Goal: Transaction & Acquisition: Purchase product/service

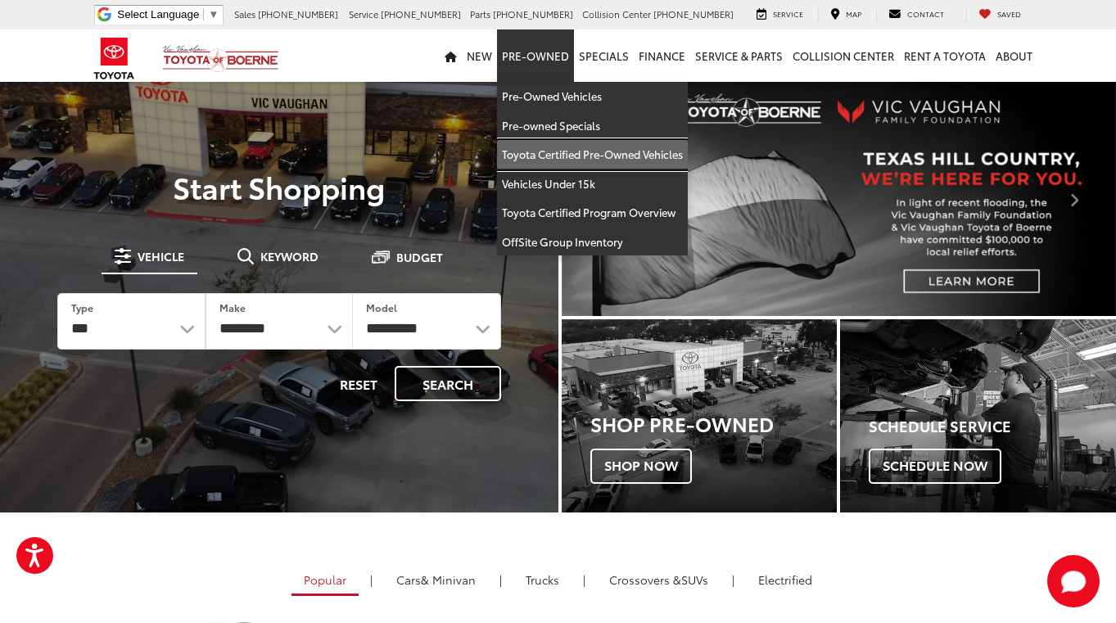
click at [552, 155] on link "Toyota Certified Pre-Owned Vehicles" at bounding box center [592, 154] width 191 height 29
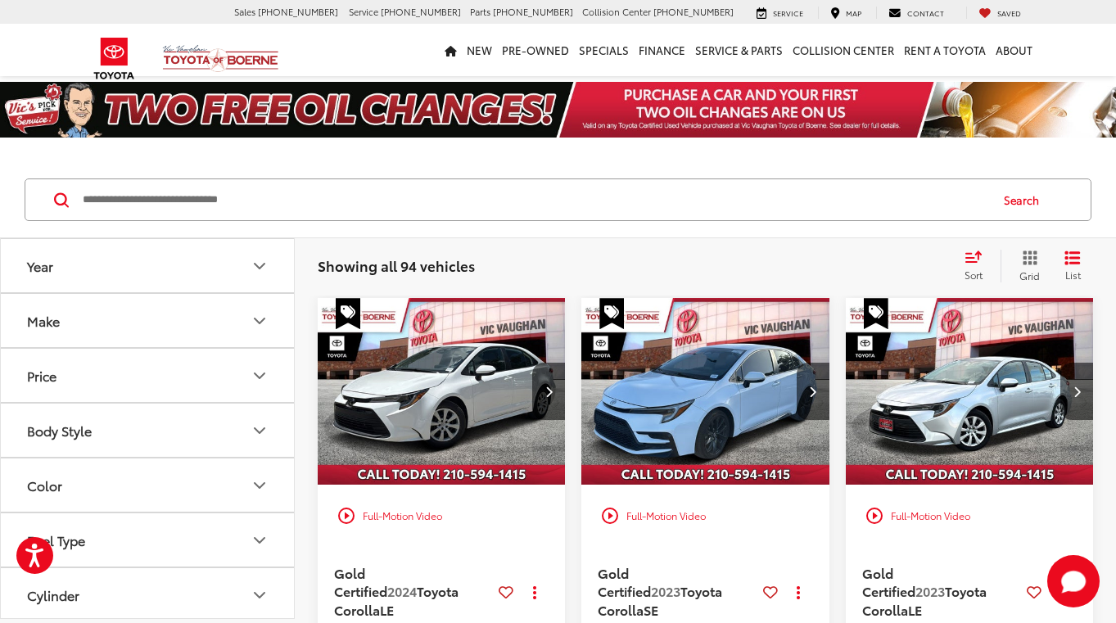
click at [260, 367] on icon "Price" at bounding box center [260, 376] width 20 height 20
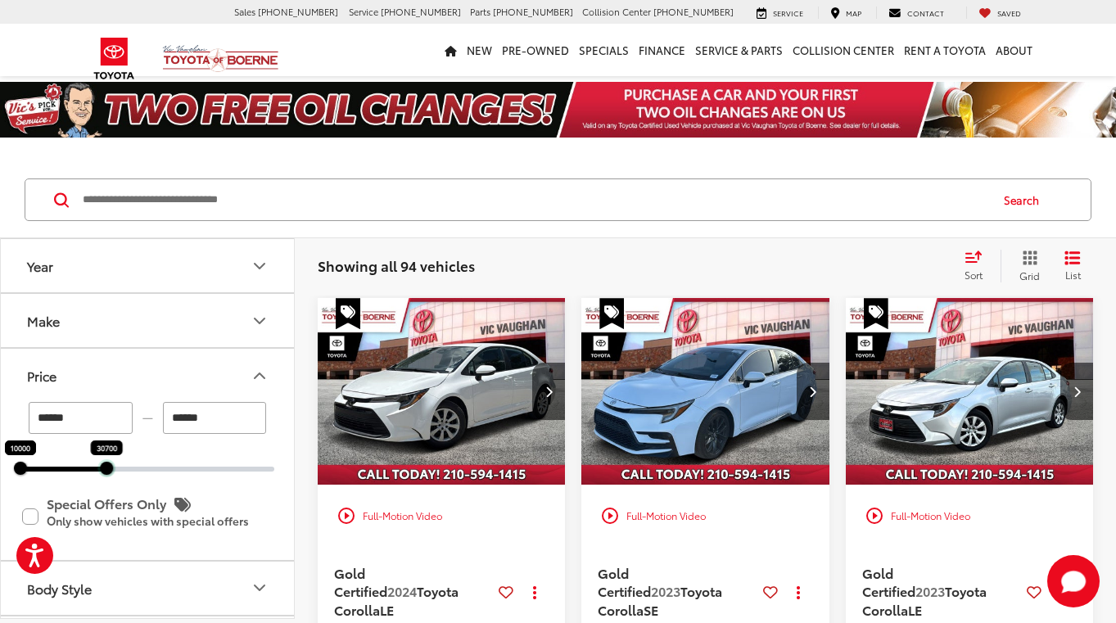
drag, startPoint x: 277, startPoint y: 471, endPoint x: 109, endPoint y: 477, distance: 167.9
click at [109, 477] on div "****** — ****** 10000 30700 Special Offers Only Only show vehicles with special…" at bounding box center [147, 480] width 293 height 157
type input "******"
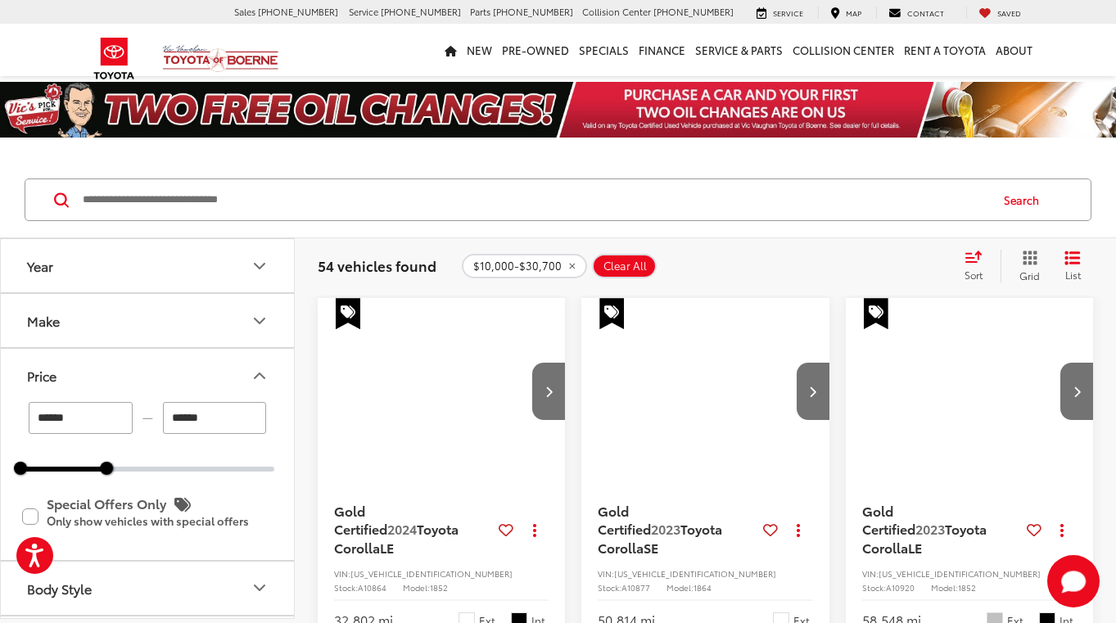
click at [264, 378] on icon "Price" at bounding box center [260, 375] width 10 height 5
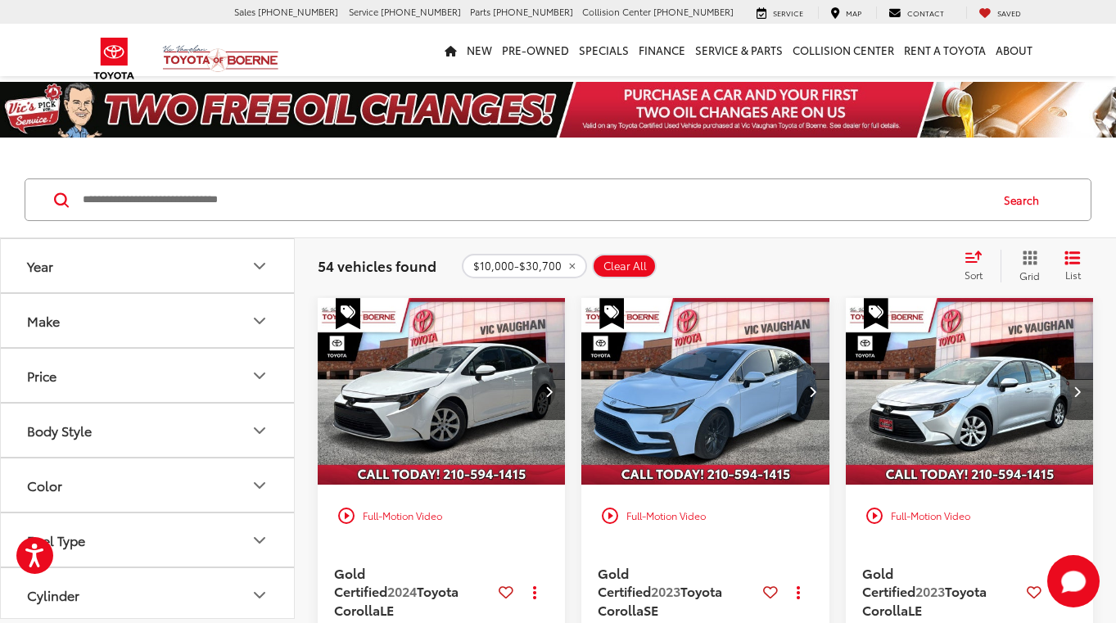
click at [976, 262] on icon "Select sort value" at bounding box center [973, 257] width 15 height 10
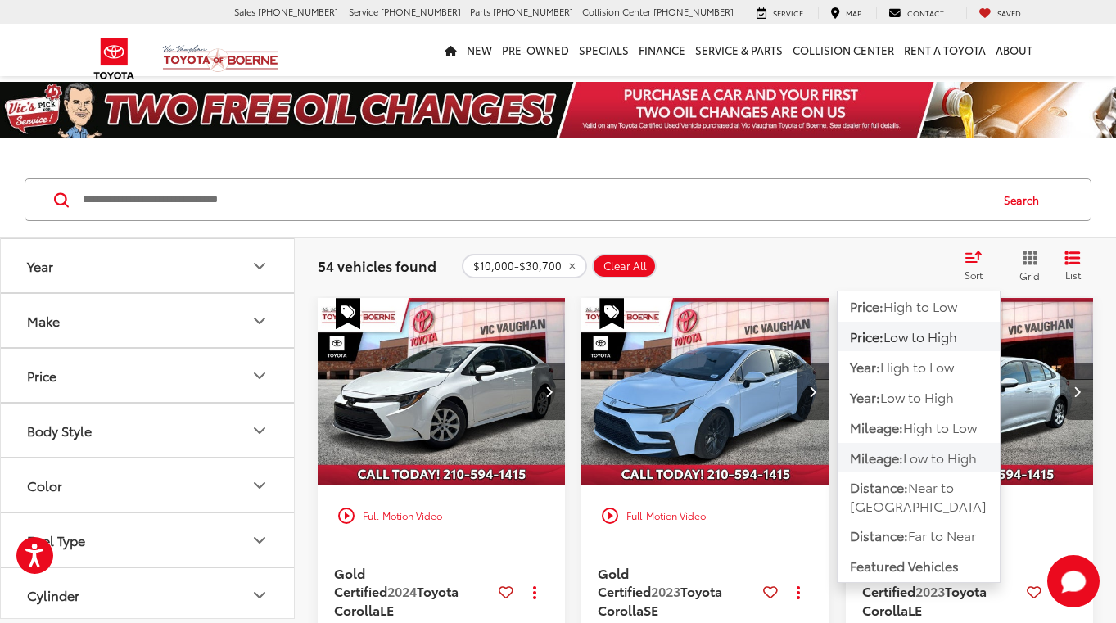
click at [925, 454] on span "Low to High" at bounding box center [940, 457] width 74 height 19
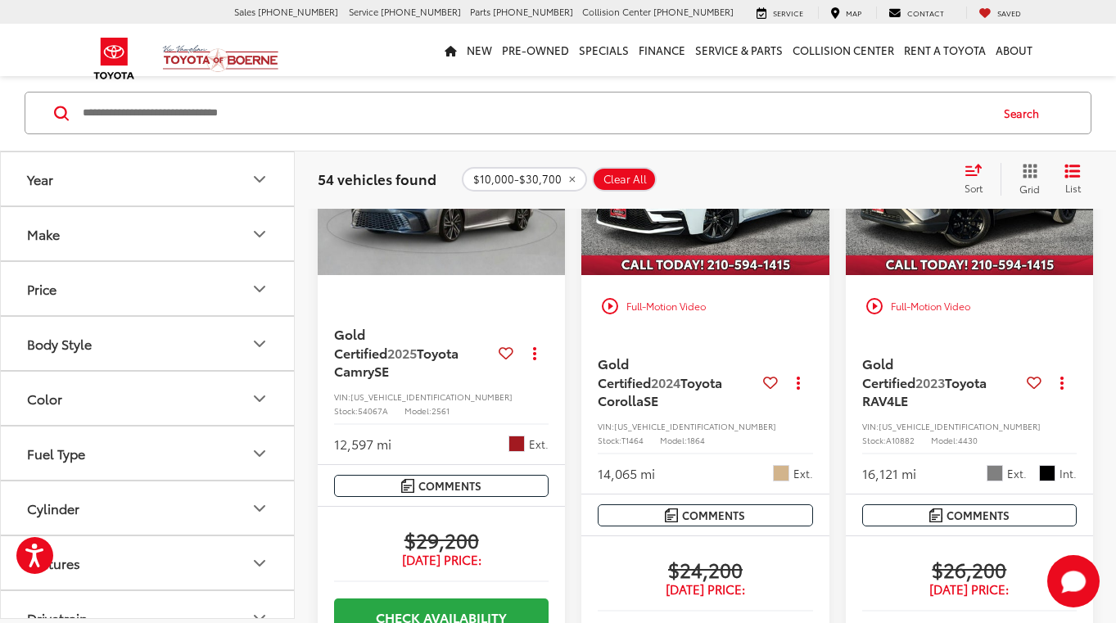
scroll to position [1069, 0]
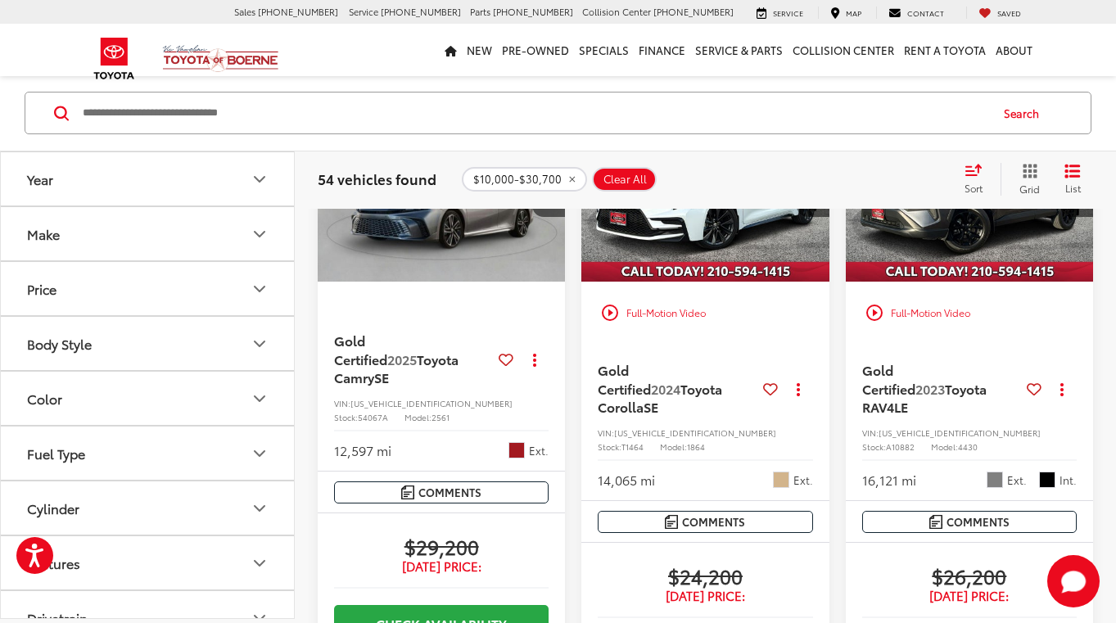
click at [949, 259] on img "2023 Toyota RAV4 LE 0" at bounding box center [970, 188] width 250 height 187
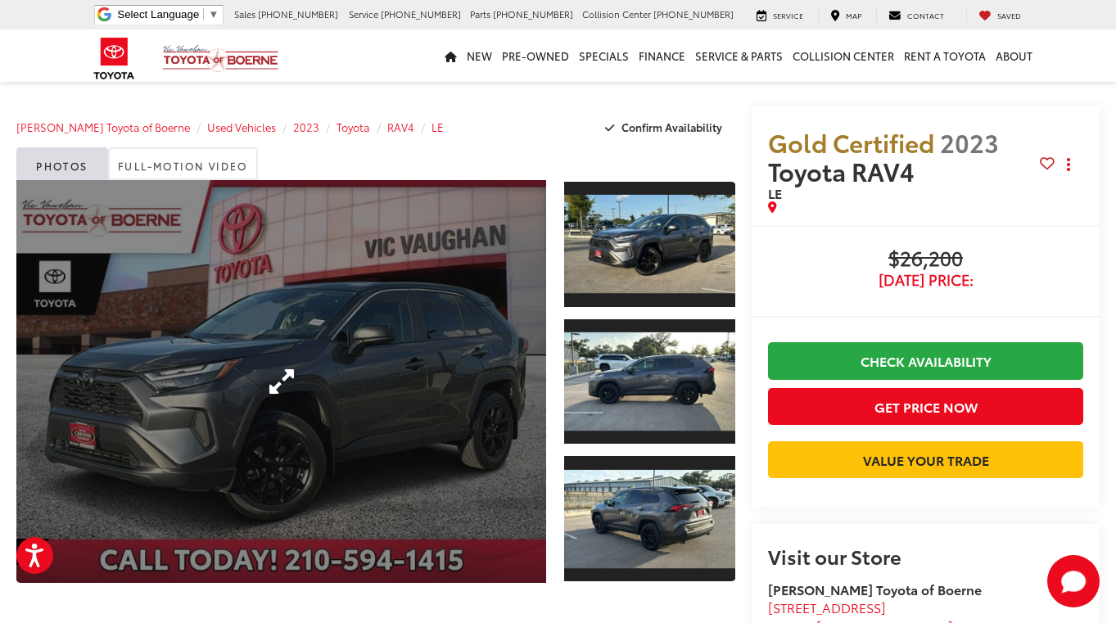
click at [264, 381] on link "Expand Photo 0" at bounding box center [281, 381] width 530 height 403
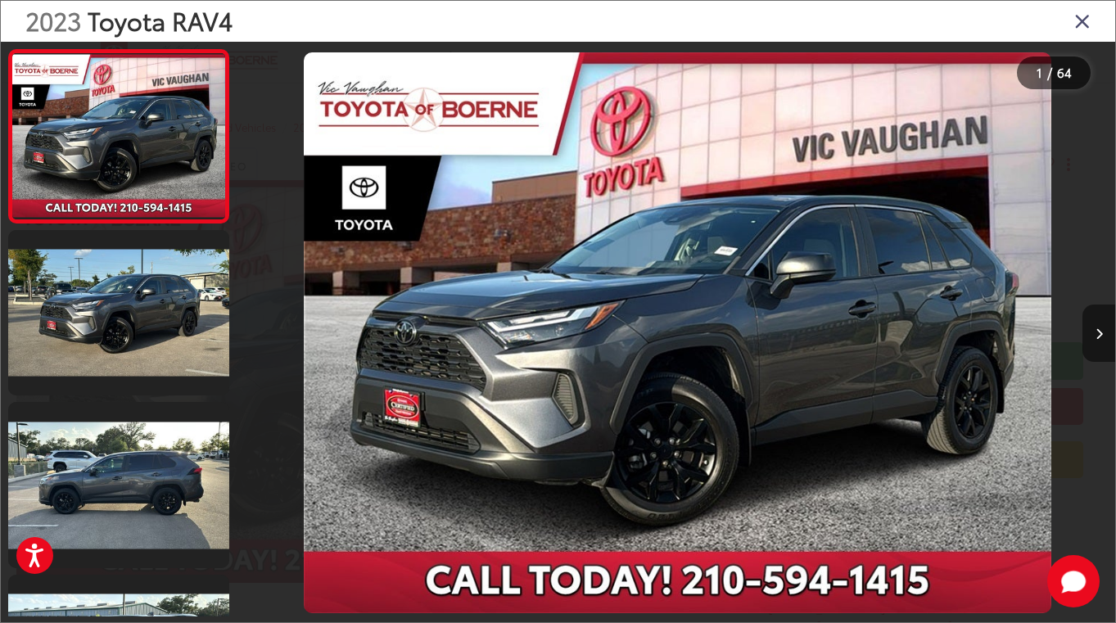
click at [1095, 330] on icon "Next image" at bounding box center [1098, 333] width 7 height 11
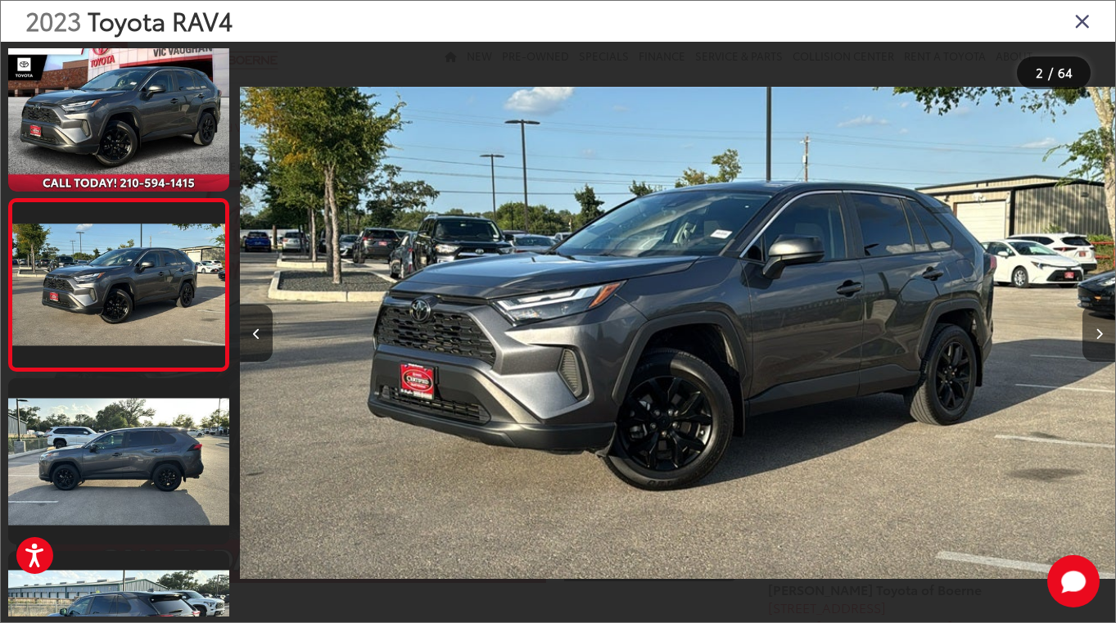
click at [1095, 330] on icon "Next image" at bounding box center [1098, 333] width 7 height 11
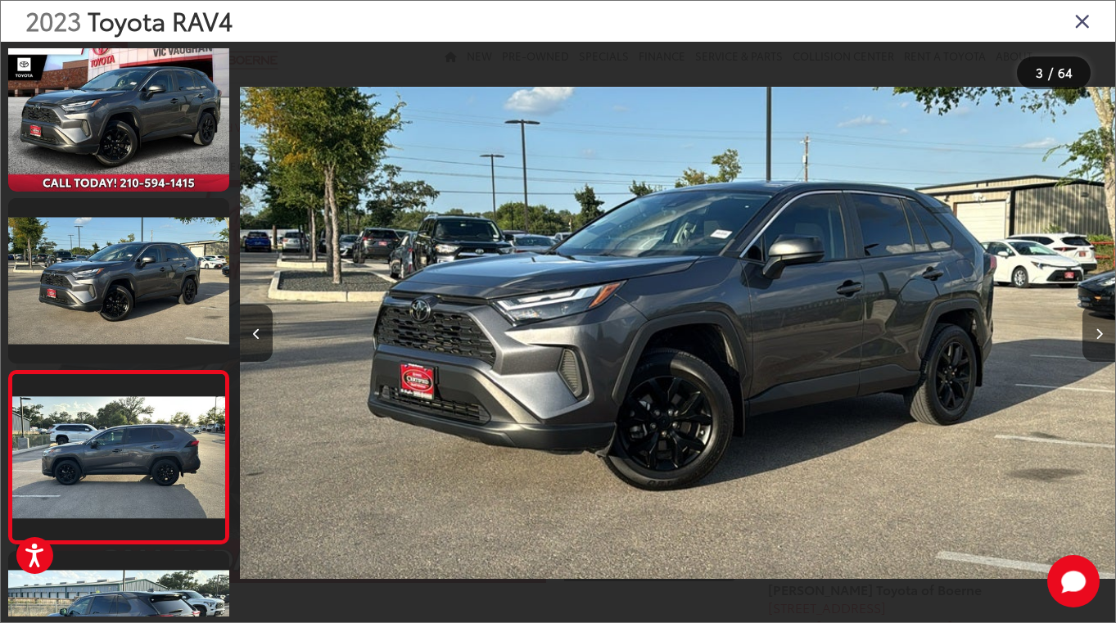
scroll to position [196, 0]
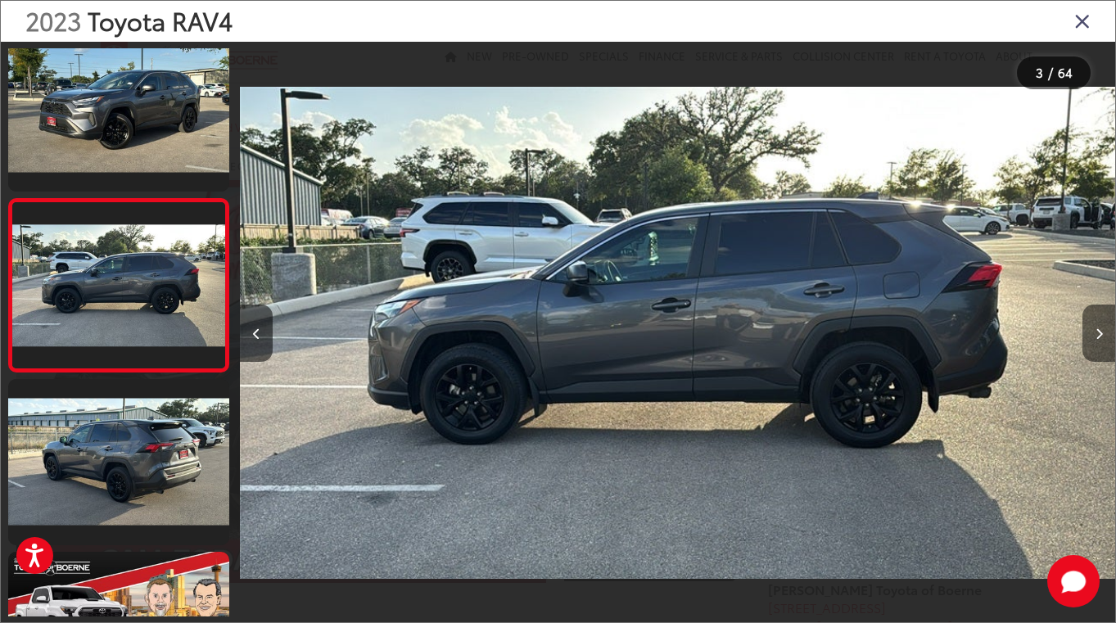
click at [1095, 330] on icon "Next image" at bounding box center [1098, 333] width 7 height 11
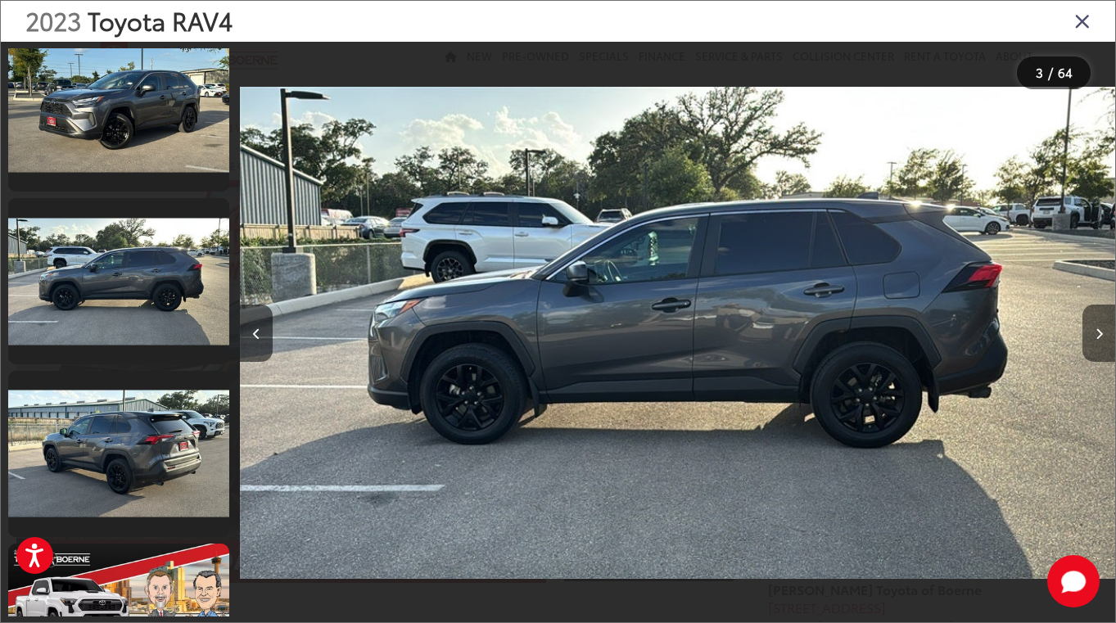
scroll to position [368, 0]
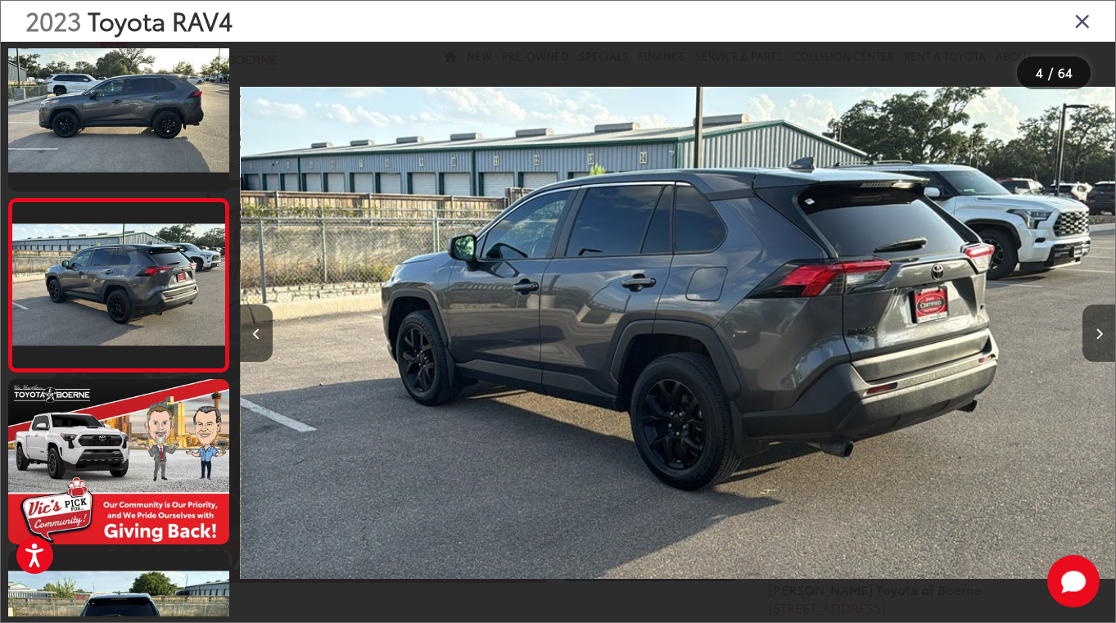
click at [1095, 330] on icon "Next image" at bounding box center [1098, 333] width 7 height 11
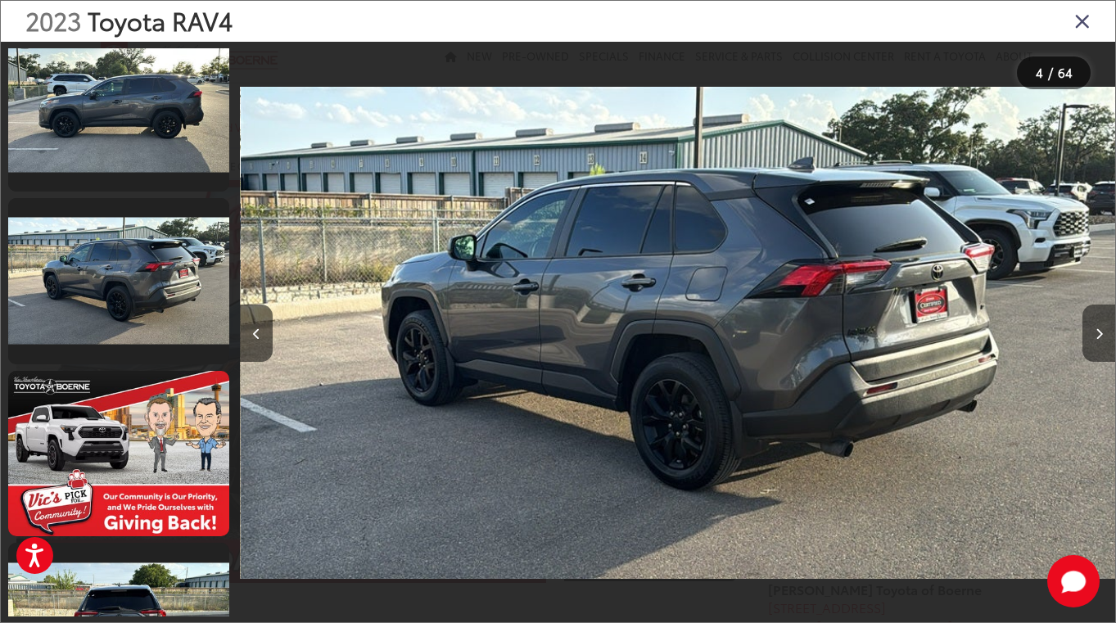
scroll to position [541, 0]
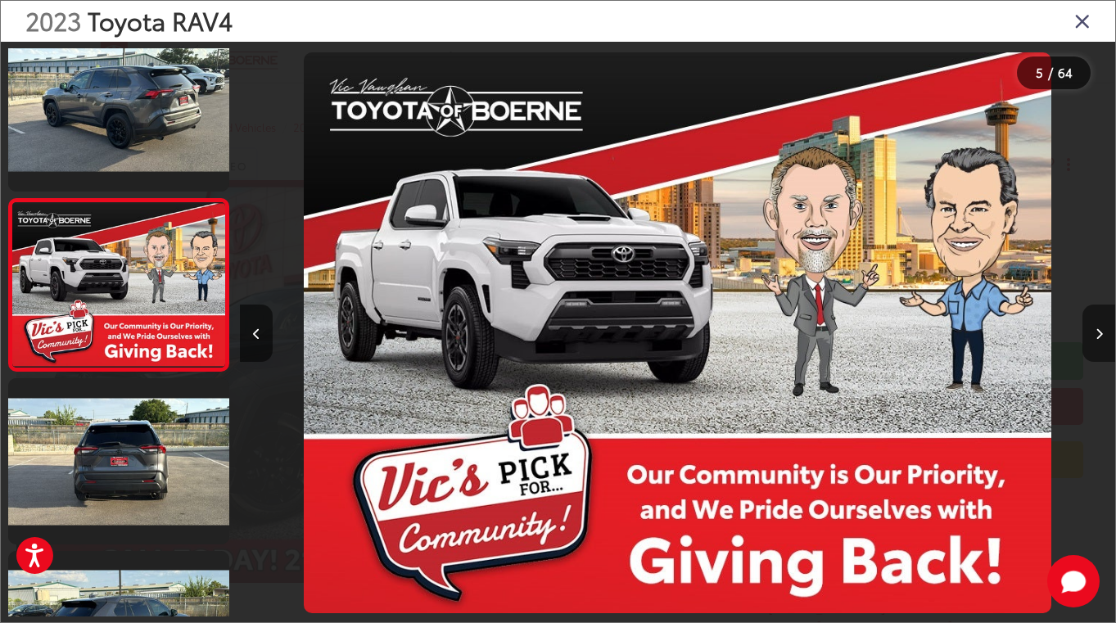
click at [1095, 330] on icon "Next image" at bounding box center [1098, 333] width 7 height 11
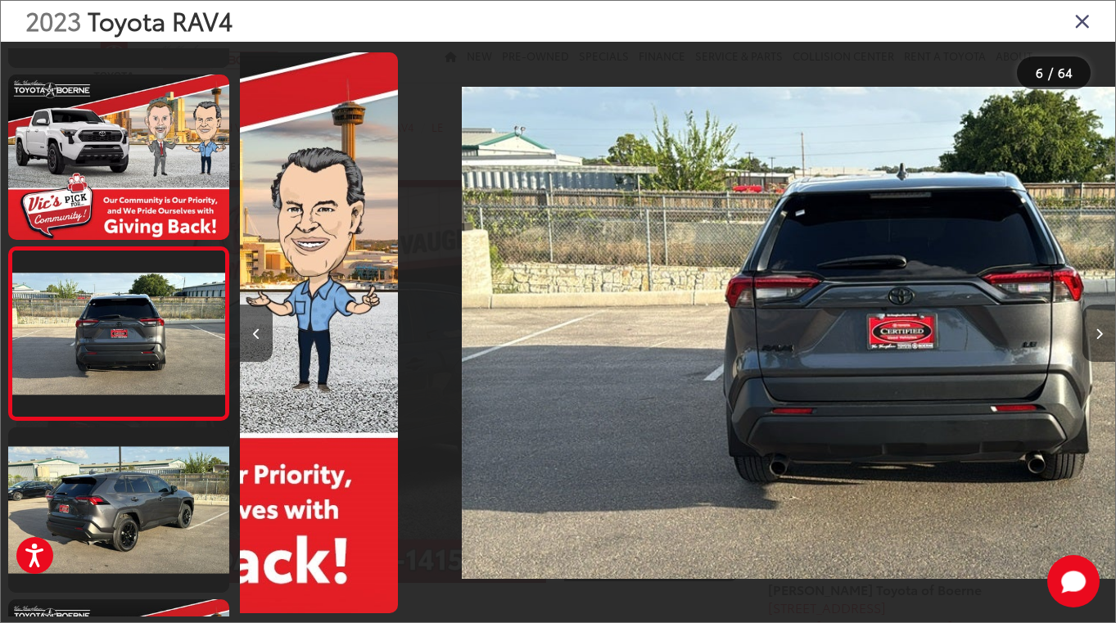
scroll to position [713, 0]
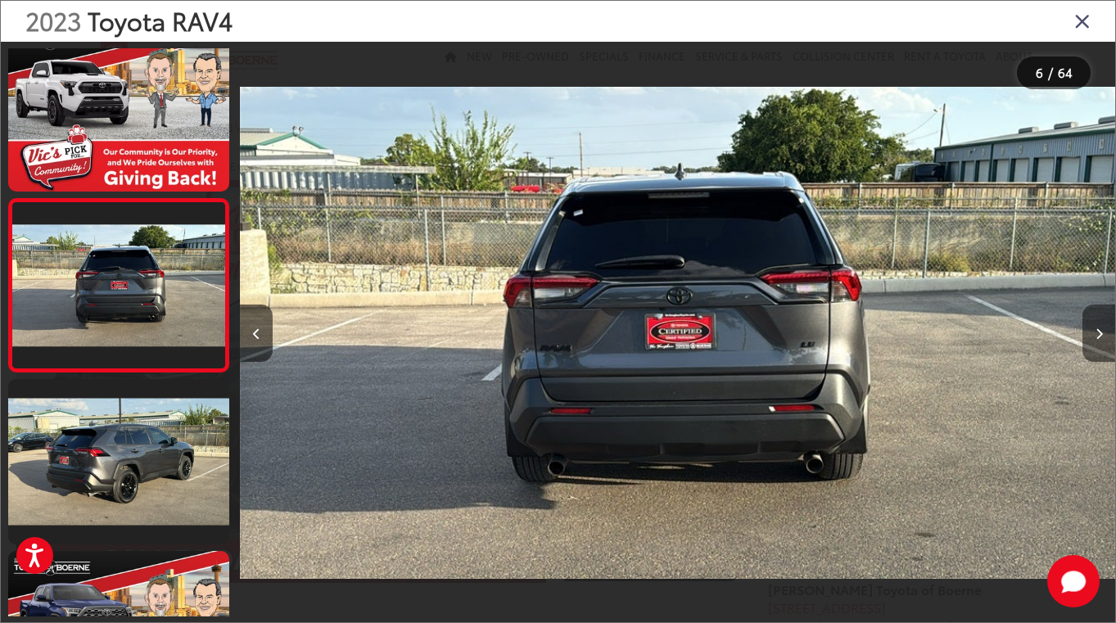
click at [1095, 330] on icon "Next image" at bounding box center [1098, 333] width 7 height 11
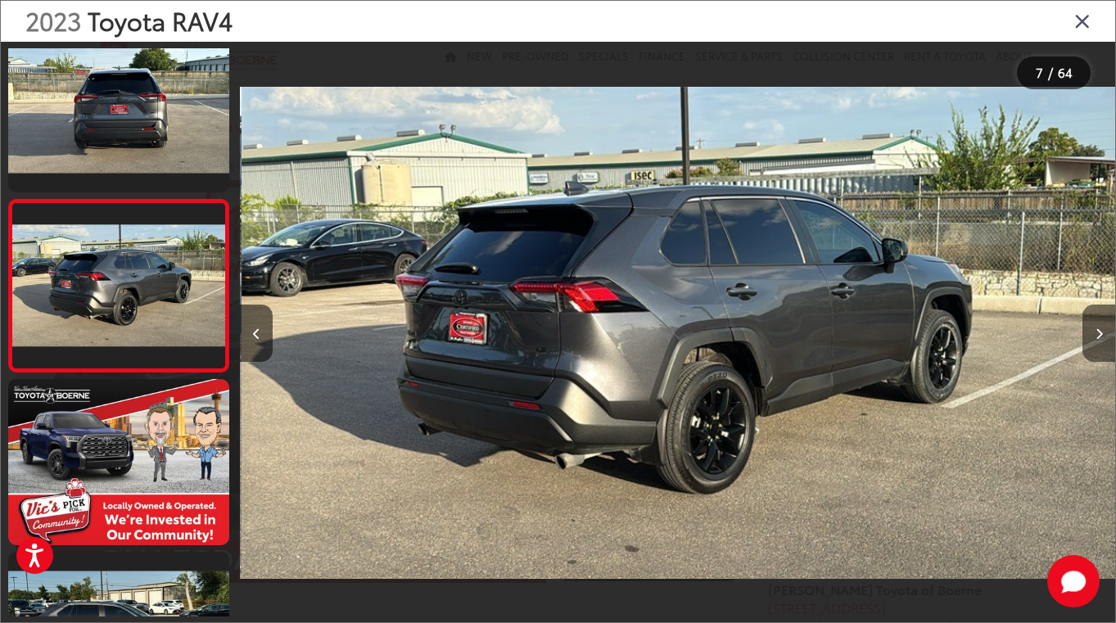
scroll to position [886, 0]
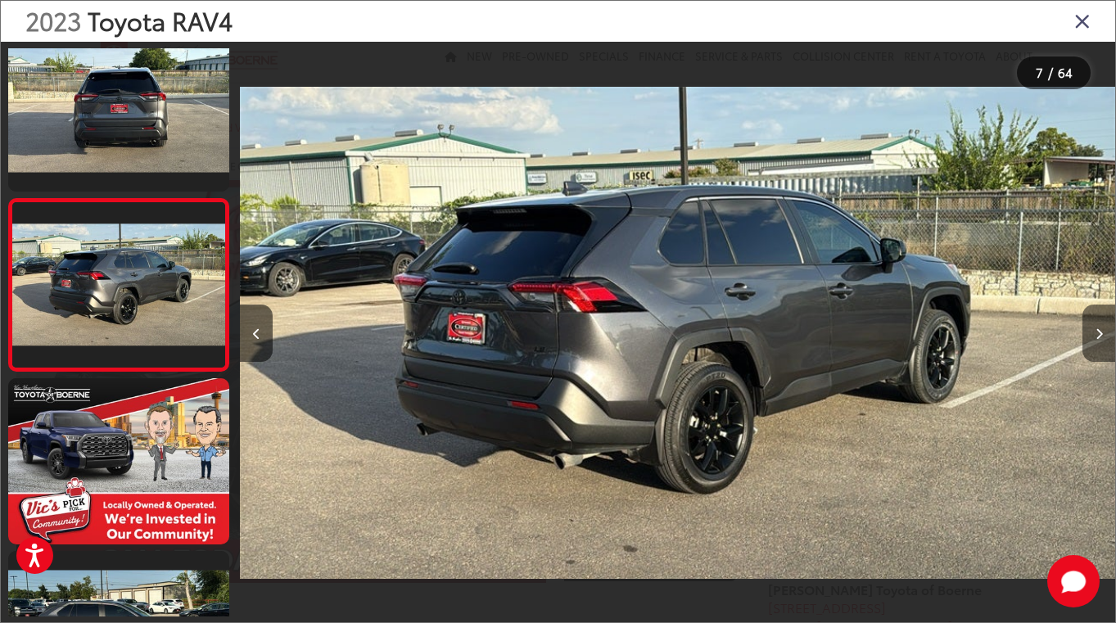
click at [1095, 330] on icon "Next image" at bounding box center [1098, 333] width 7 height 11
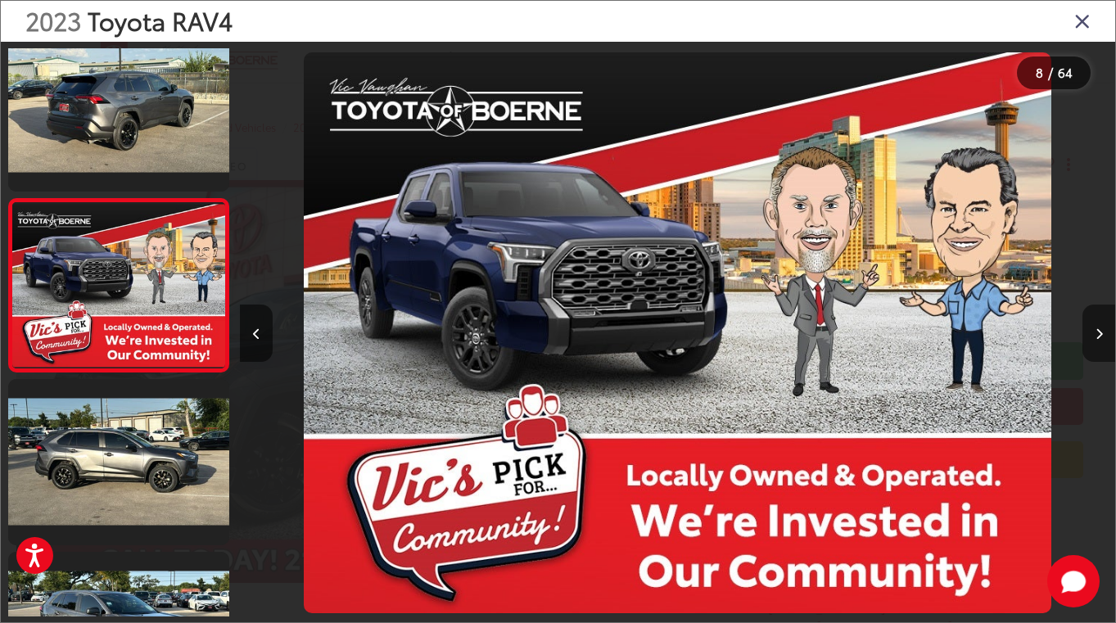
click at [1095, 330] on icon "Next image" at bounding box center [1098, 333] width 7 height 11
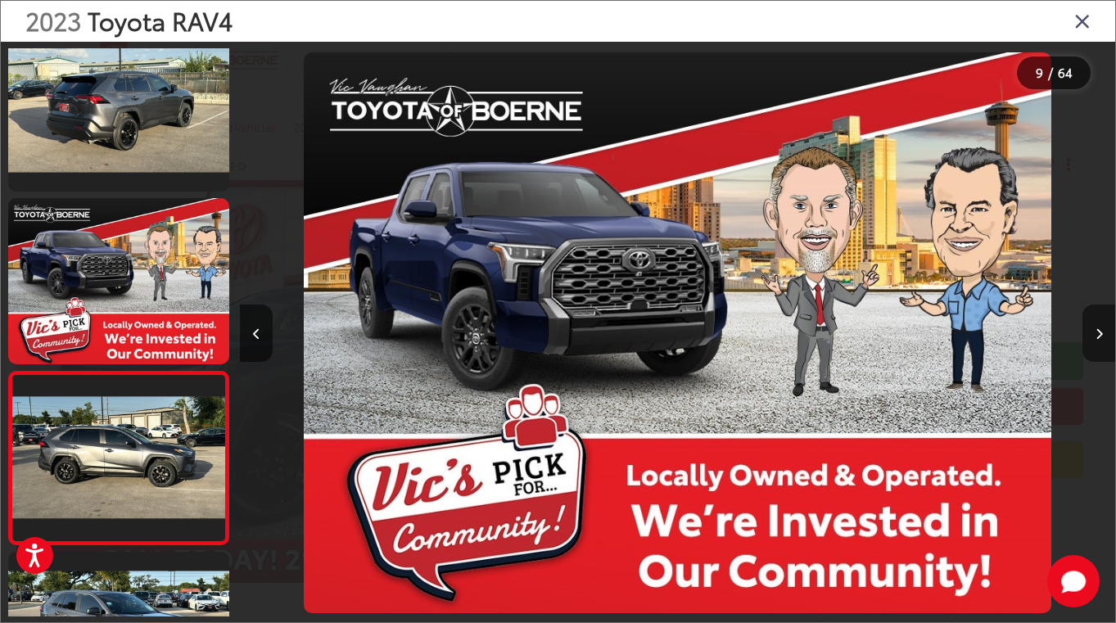
scroll to position [1230, 0]
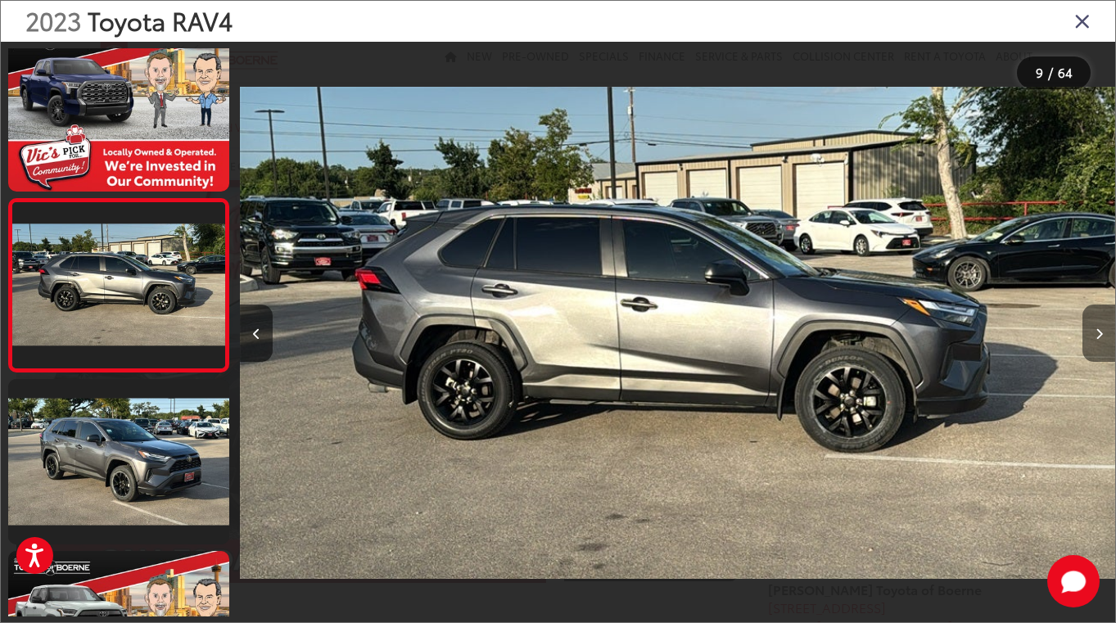
click at [1095, 330] on icon "Next image" at bounding box center [1098, 333] width 7 height 11
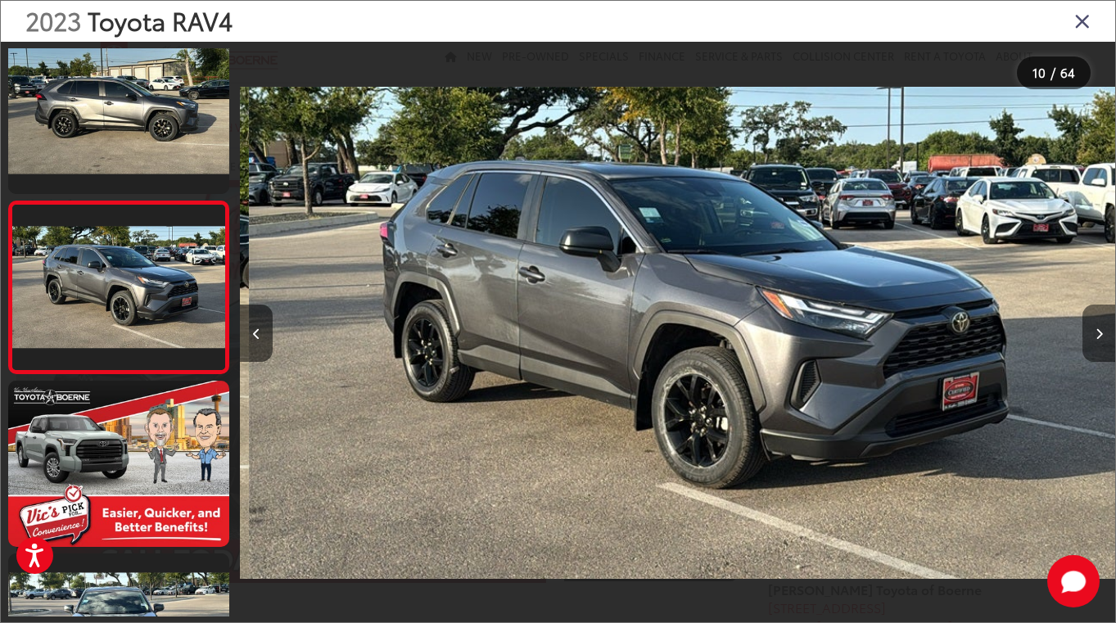
scroll to position [1403, 0]
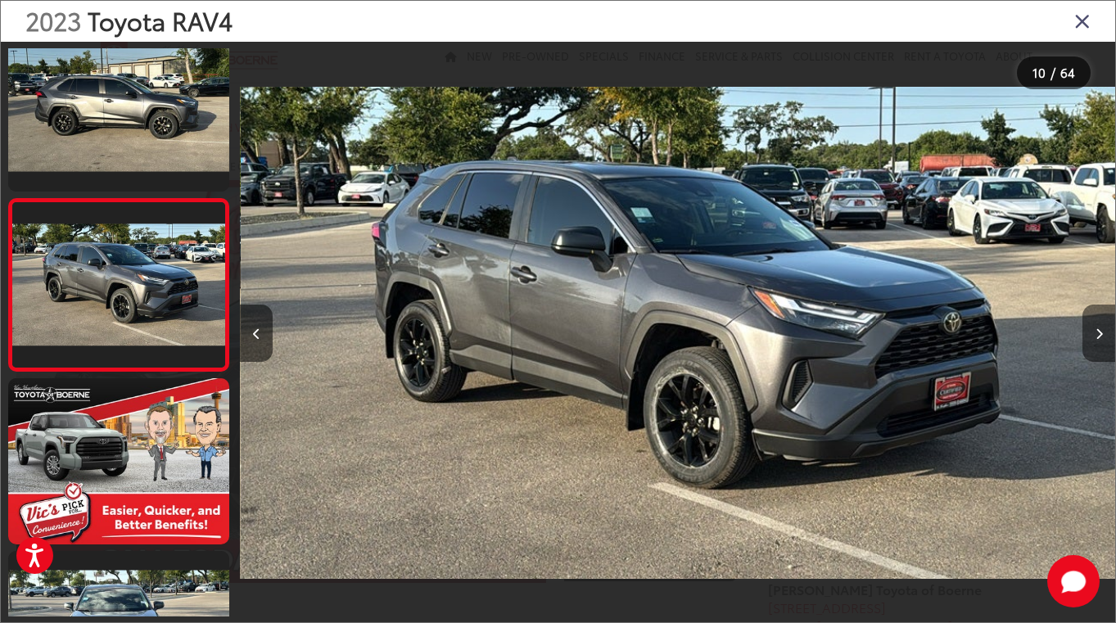
click at [1095, 330] on icon "Next image" at bounding box center [1098, 333] width 7 height 11
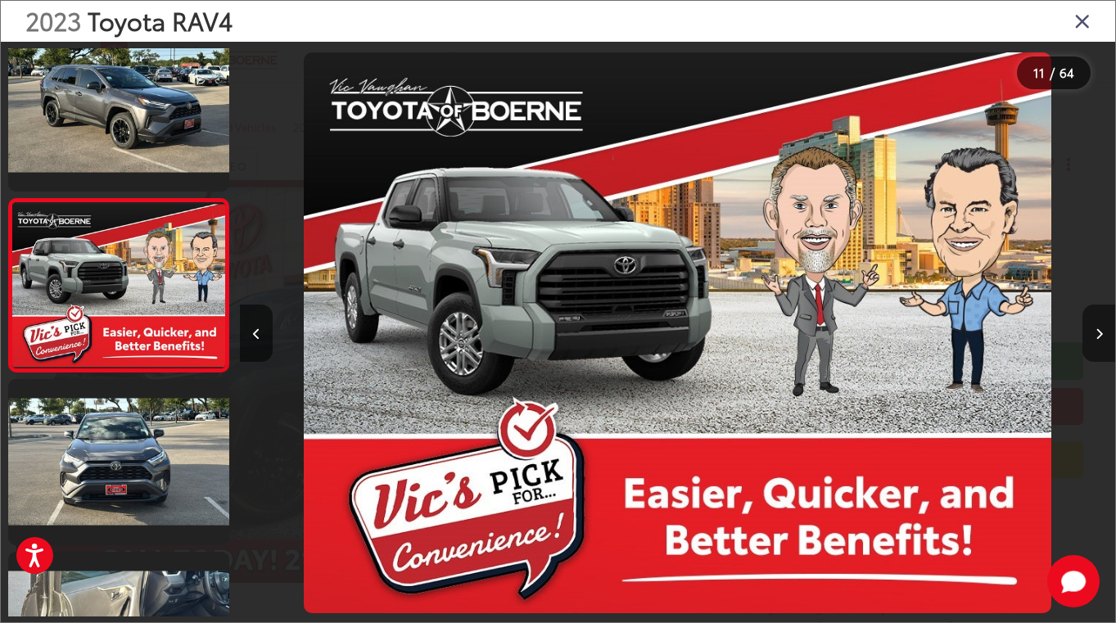
click at [1095, 330] on icon "Next image" at bounding box center [1098, 333] width 7 height 11
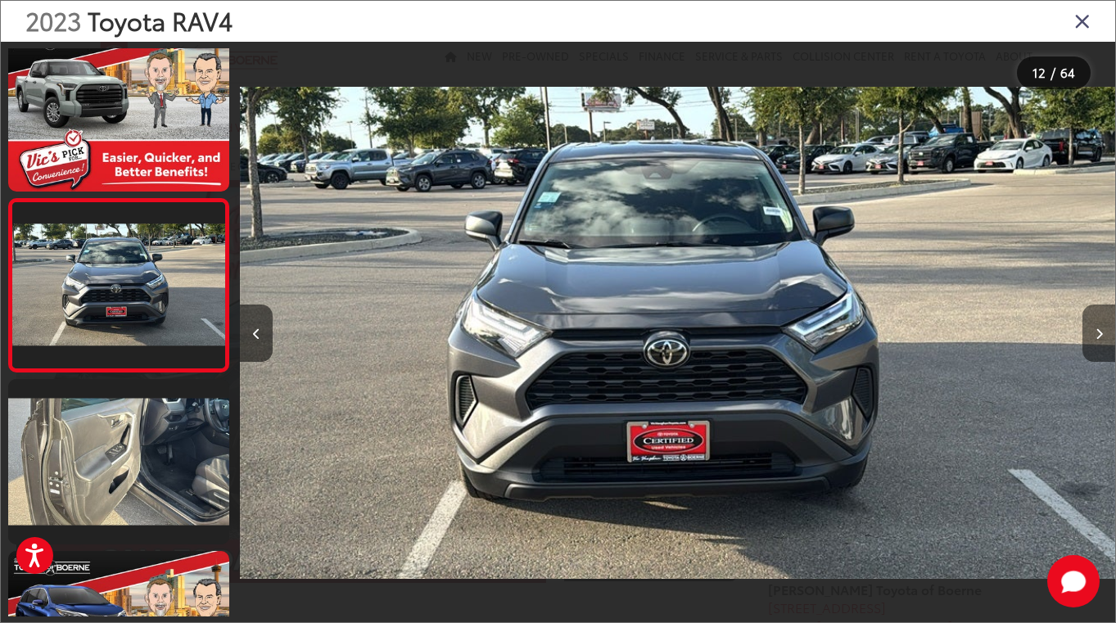
click at [1095, 330] on icon "Next image" at bounding box center [1098, 333] width 7 height 11
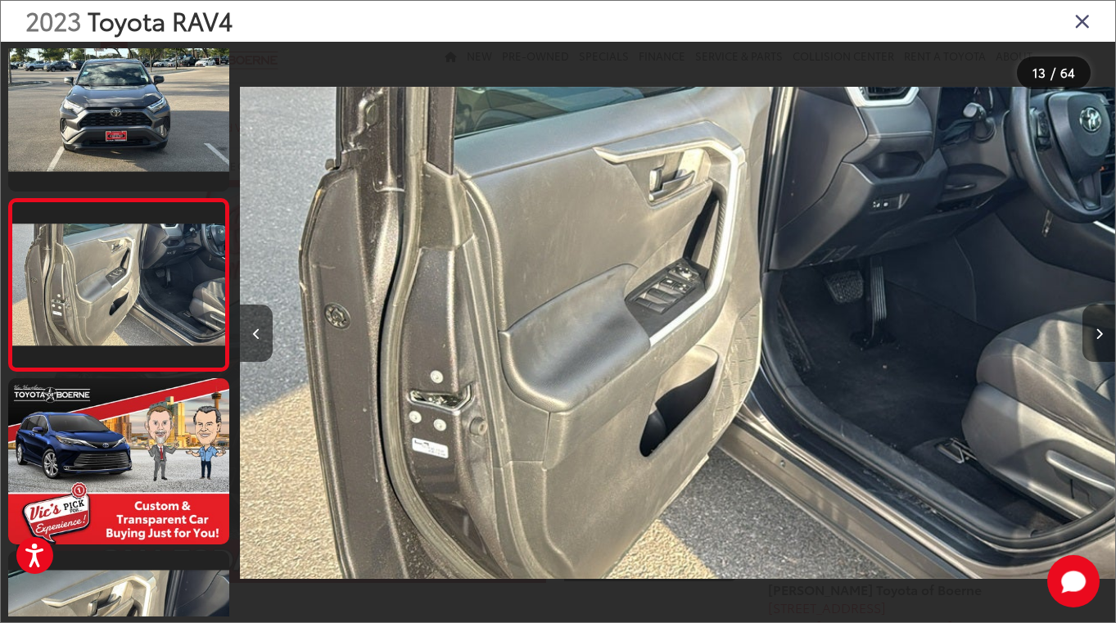
click at [1095, 330] on icon "Next image" at bounding box center [1098, 333] width 7 height 11
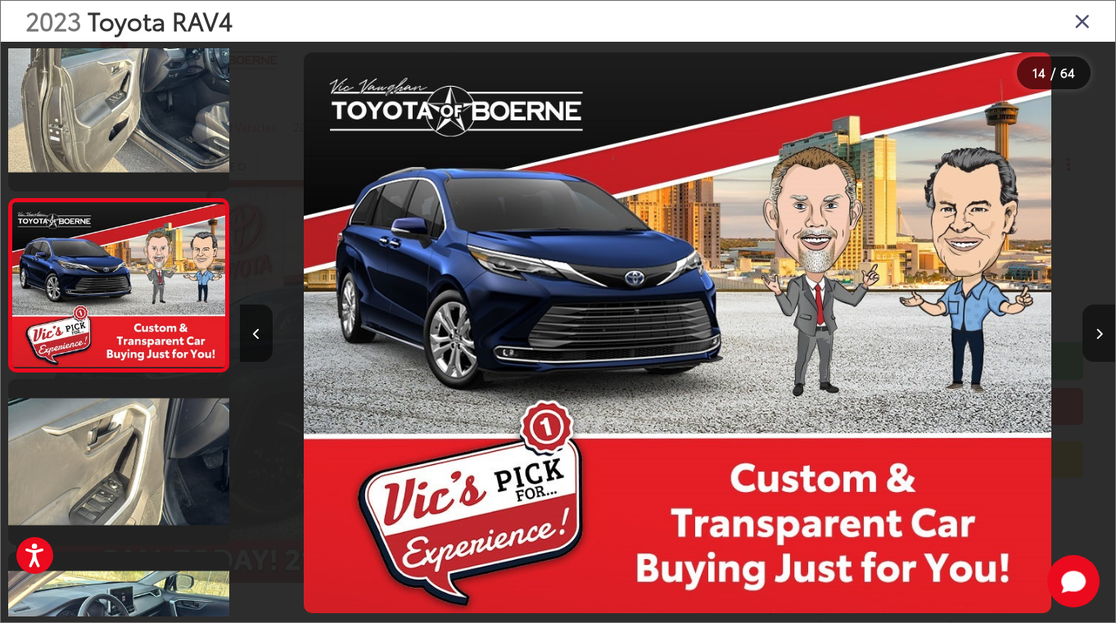
click at [1095, 330] on icon "Next image" at bounding box center [1098, 333] width 7 height 11
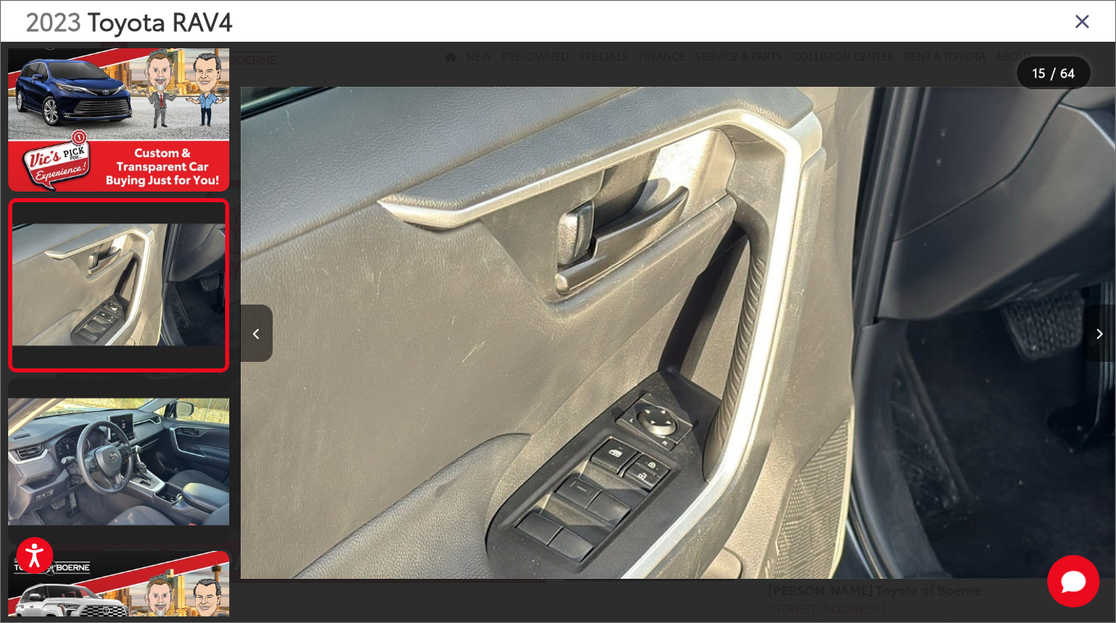
click at [1095, 330] on icon "Next image" at bounding box center [1098, 333] width 7 height 11
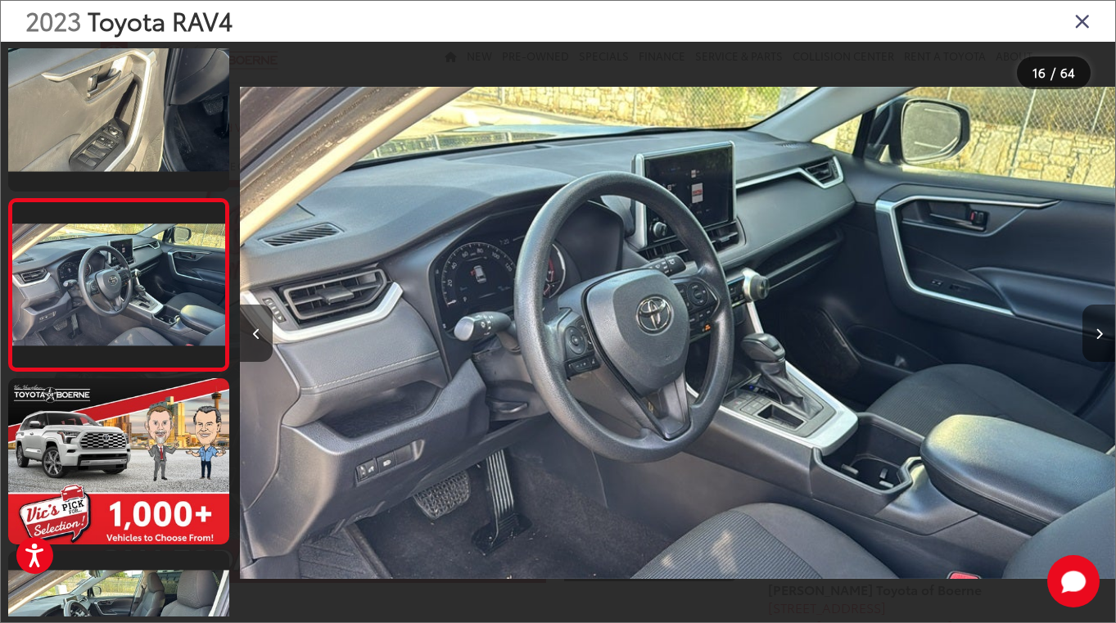
click at [1095, 330] on icon "Next image" at bounding box center [1098, 333] width 7 height 11
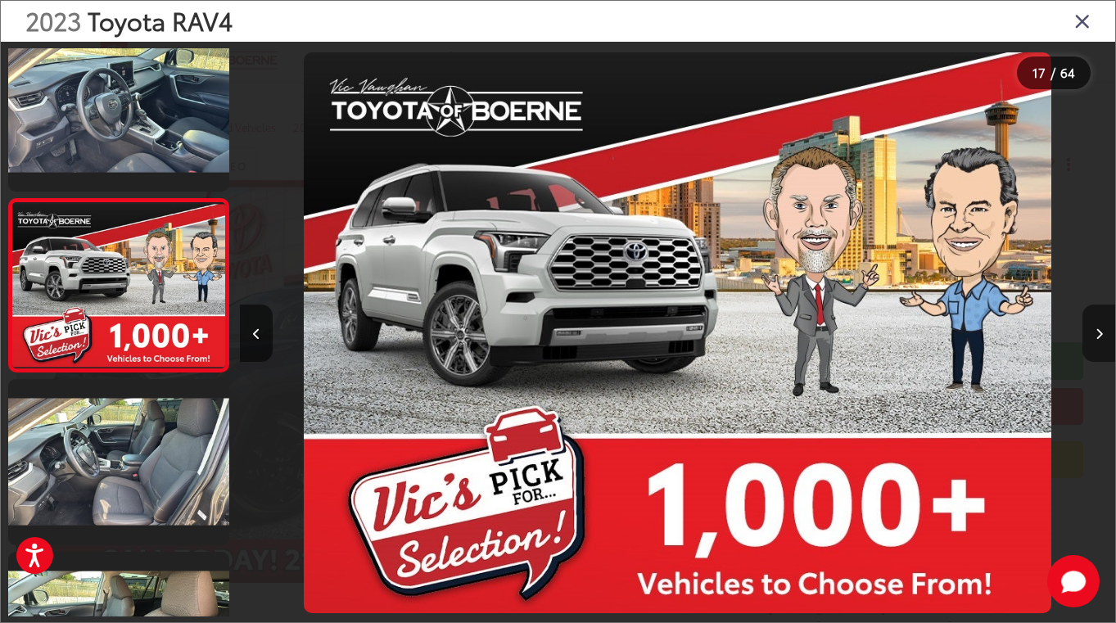
click at [1095, 330] on icon "Next image" at bounding box center [1098, 333] width 7 height 11
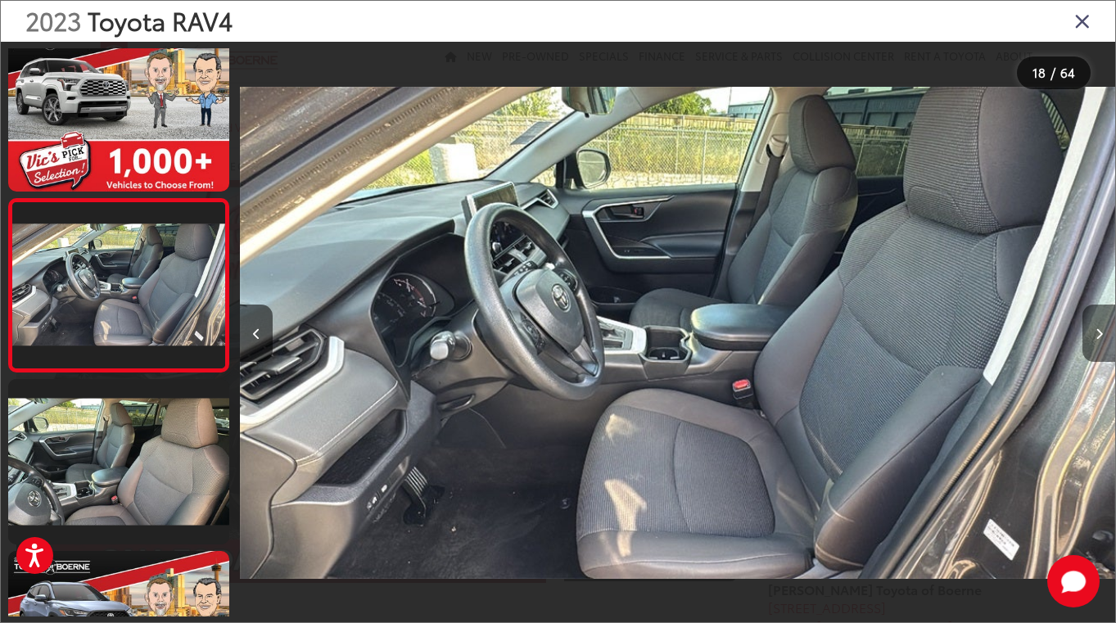
click at [1095, 330] on icon "Next image" at bounding box center [1098, 333] width 7 height 11
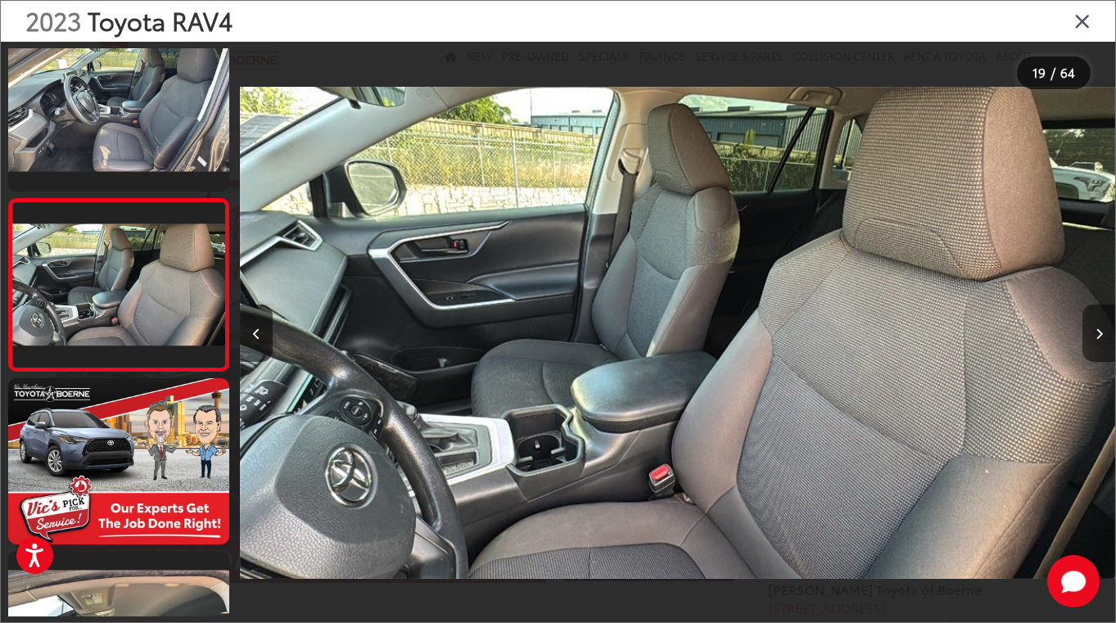
click at [1095, 330] on icon "Next image" at bounding box center [1098, 333] width 7 height 11
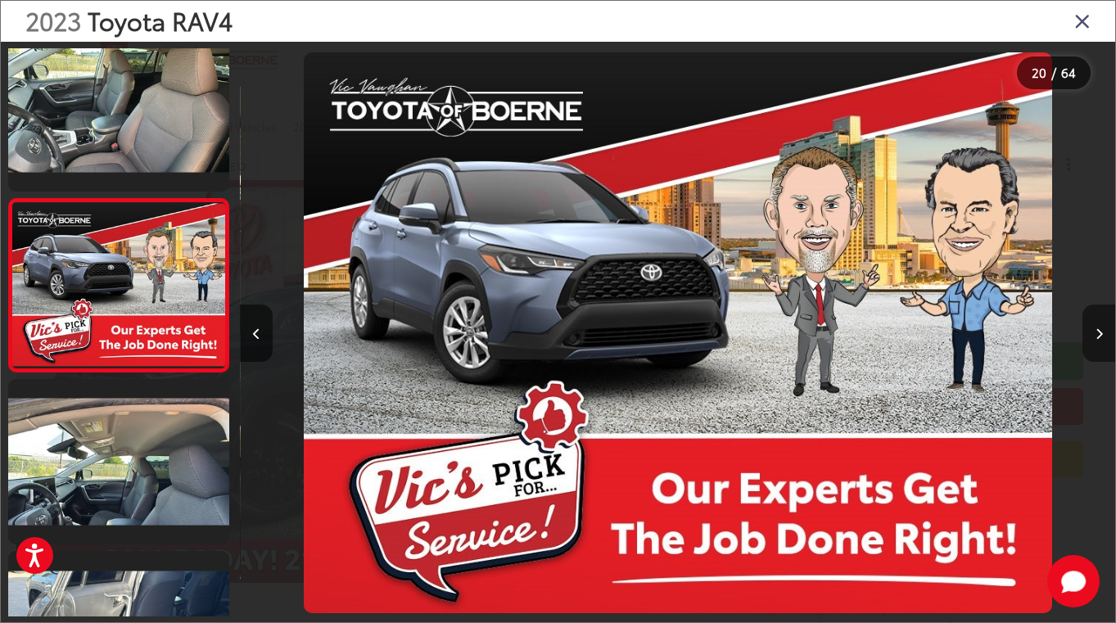
click at [1095, 330] on icon "Next image" at bounding box center [1098, 333] width 7 height 11
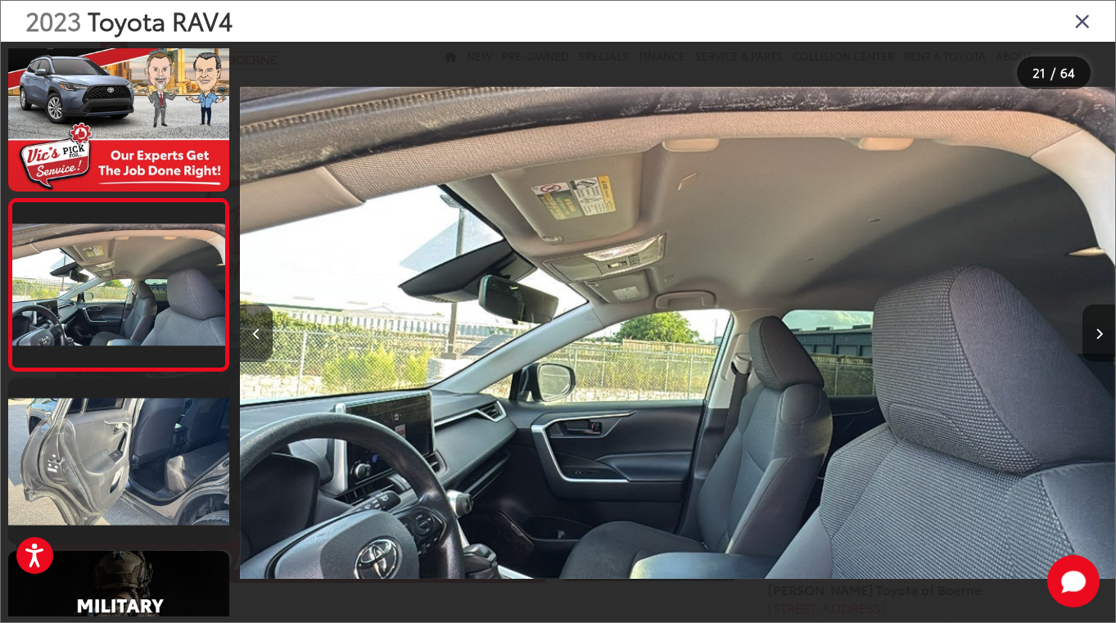
click at [1095, 330] on icon "Next image" at bounding box center [1098, 333] width 7 height 11
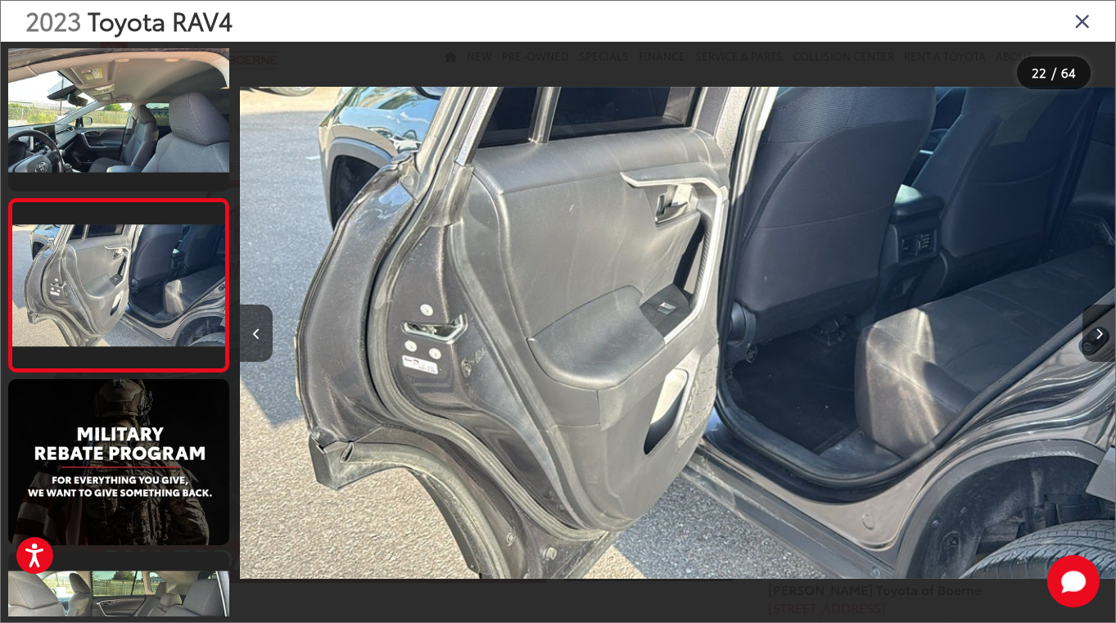
click at [1095, 330] on icon "Next image" at bounding box center [1098, 333] width 7 height 11
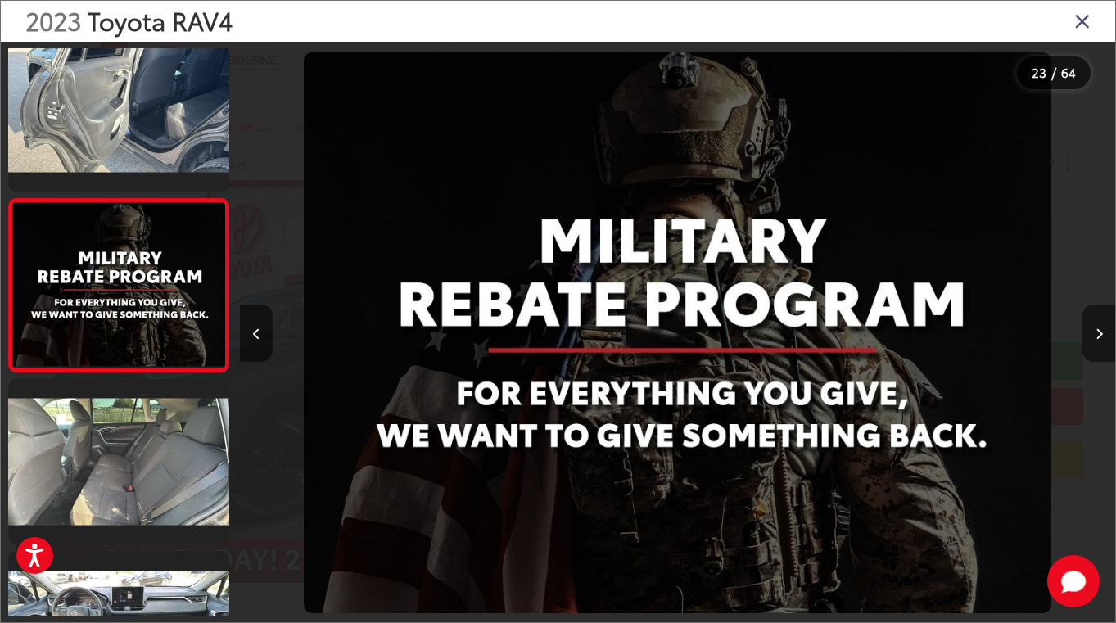
click at [1095, 330] on icon "Next image" at bounding box center [1098, 333] width 7 height 11
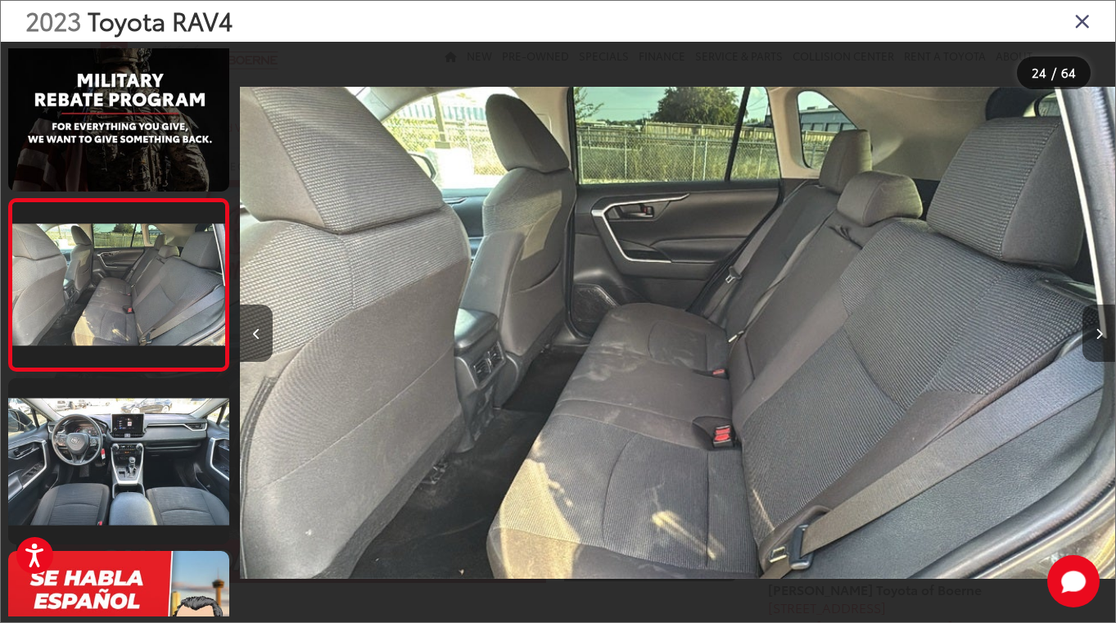
click at [1095, 330] on icon "Next image" at bounding box center [1098, 333] width 7 height 11
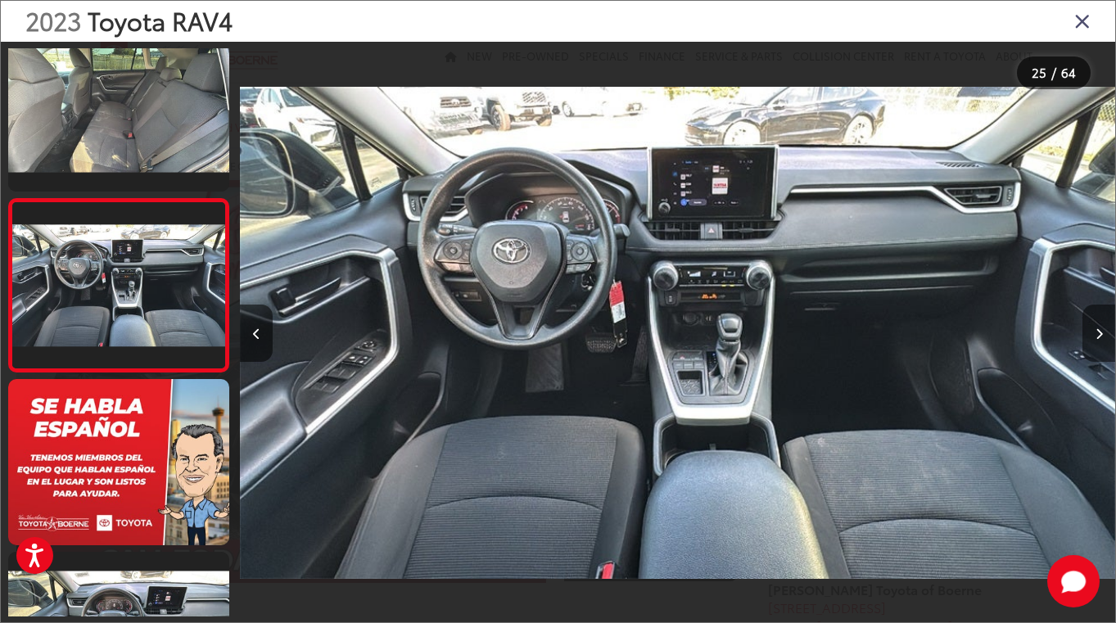
click at [1095, 330] on icon "Next image" at bounding box center [1098, 333] width 7 height 11
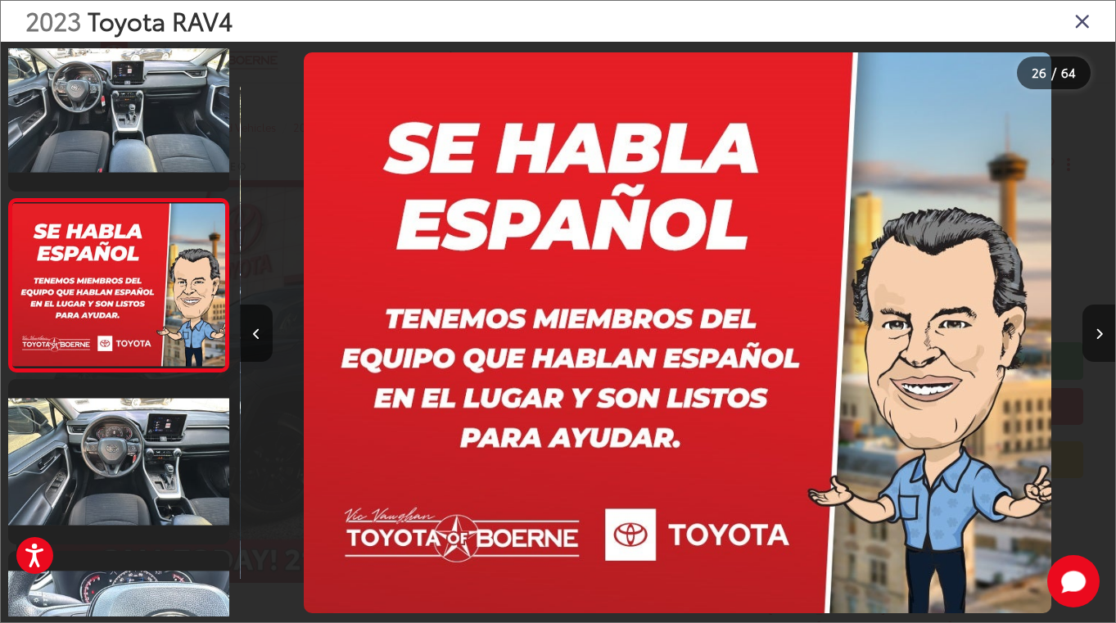
click at [1095, 330] on icon "Next image" at bounding box center [1098, 333] width 7 height 11
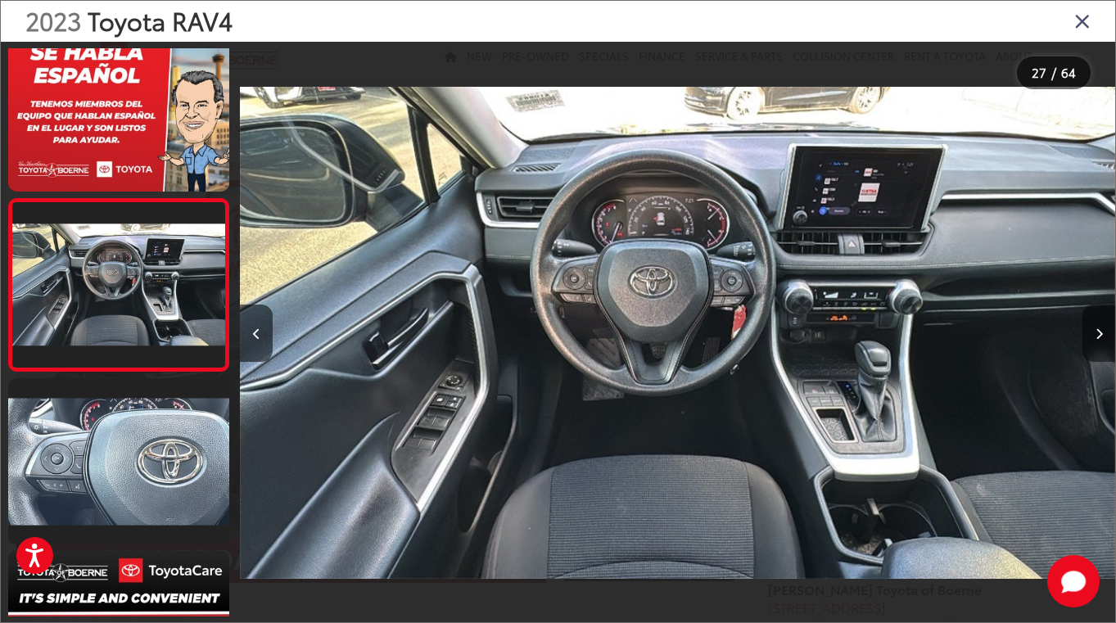
click at [1095, 330] on icon "Next image" at bounding box center [1098, 333] width 7 height 11
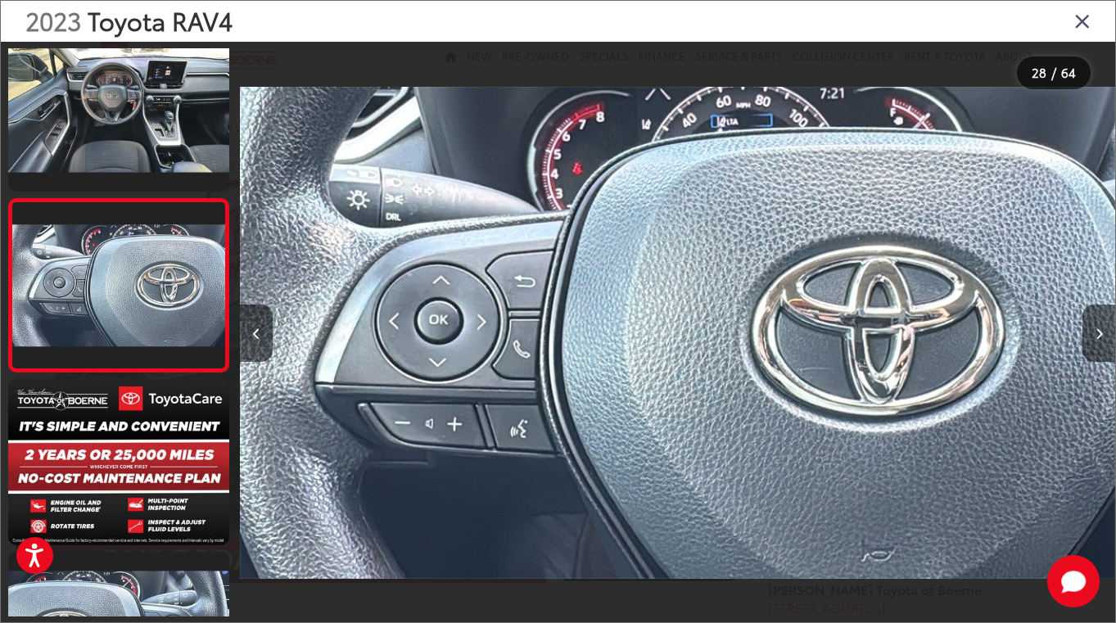
click at [1095, 330] on icon "Next image" at bounding box center [1098, 333] width 7 height 11
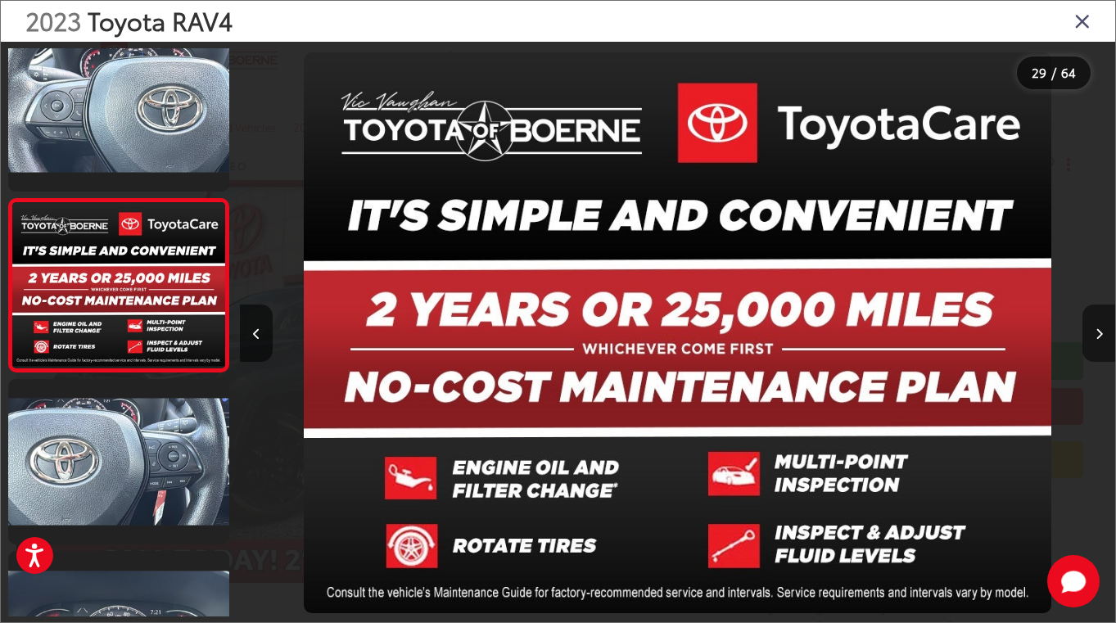
click at [1095, 330] on icon "Next image" at bounding box center [1098, 333] width 7 height 11
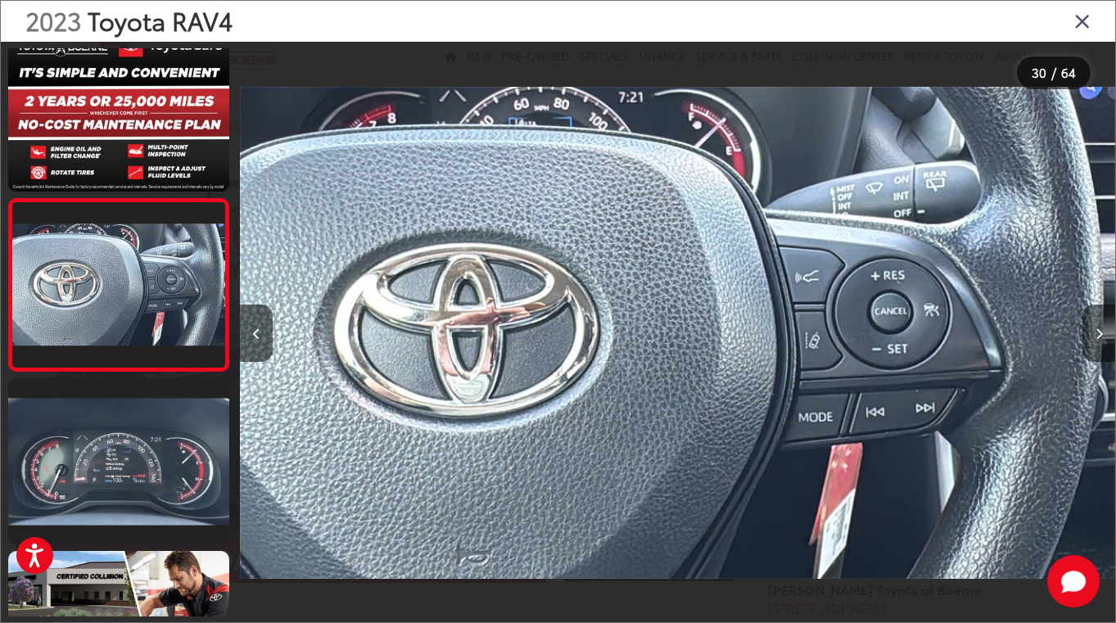
click at [1095, 330] on icon "Next image" at bounding box center [1098, 333] width 7 height 11
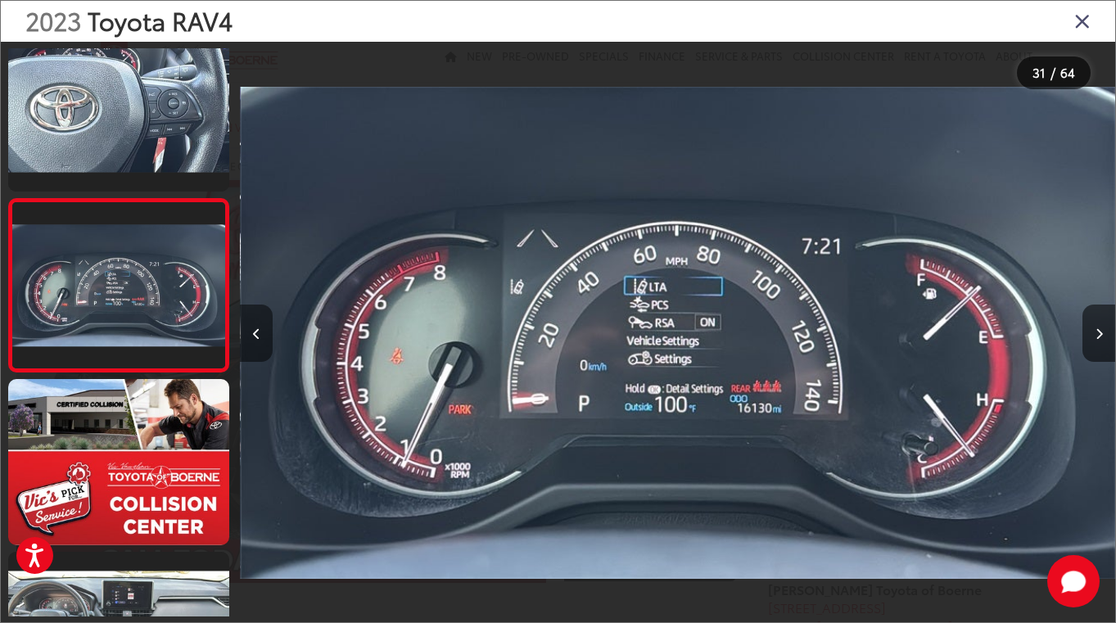
click at [253, 329] on icon "Previous image" at bounding box center [256, 333] width 7 height 11
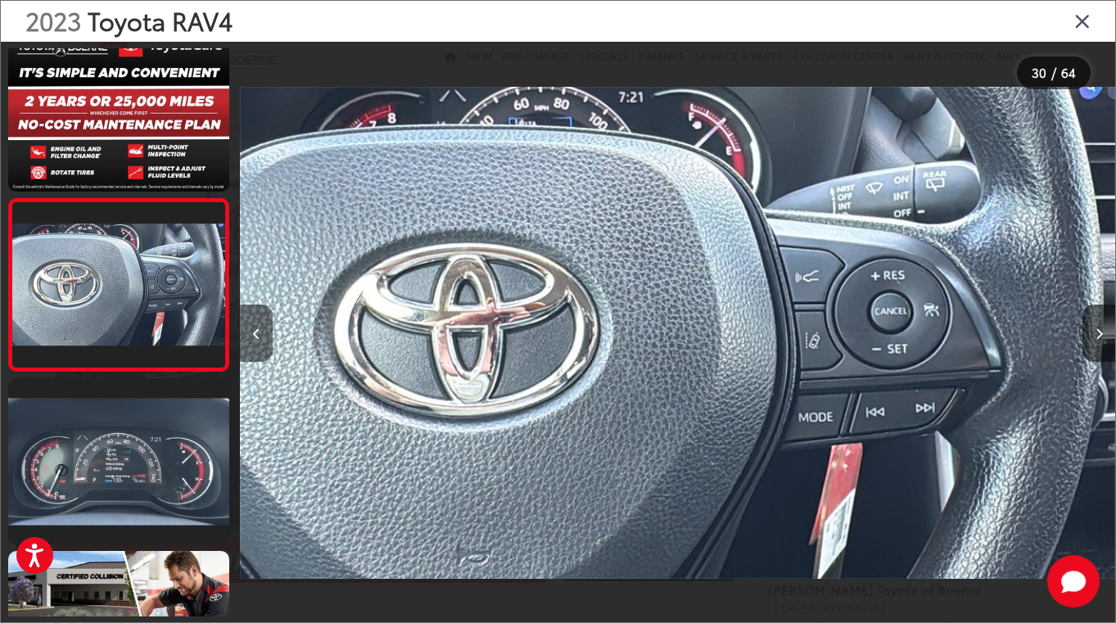
click at [253, 329] on icon "Previous image" at bounding box center [256, 333] width 7 height 11
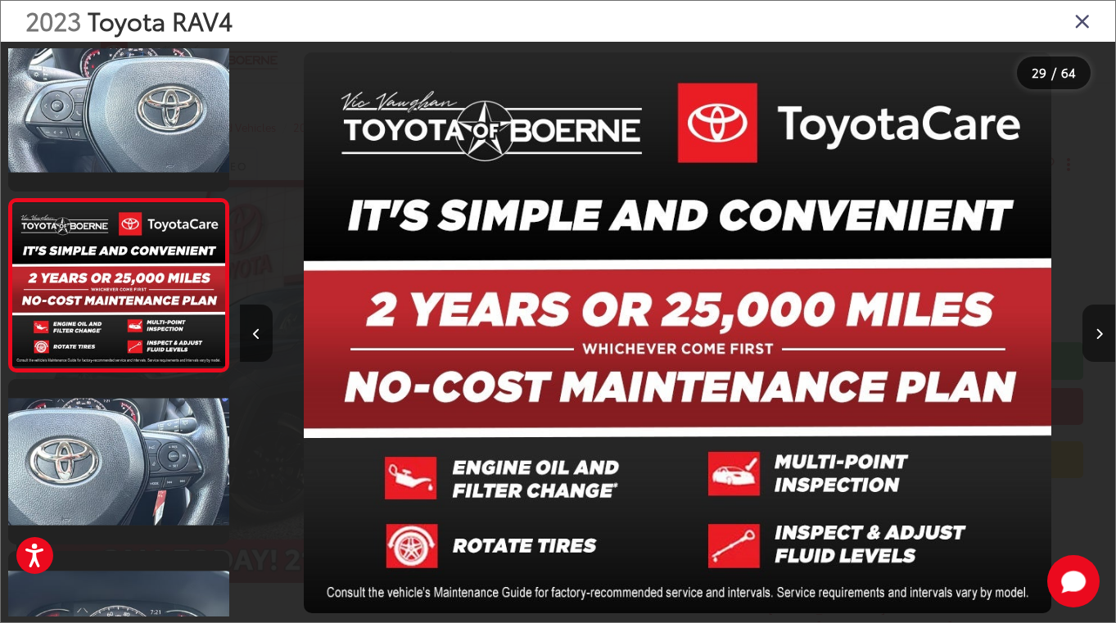
click at [1103, 323] on button "Next image" at bounding box center [1098, 332] width 33 height 57
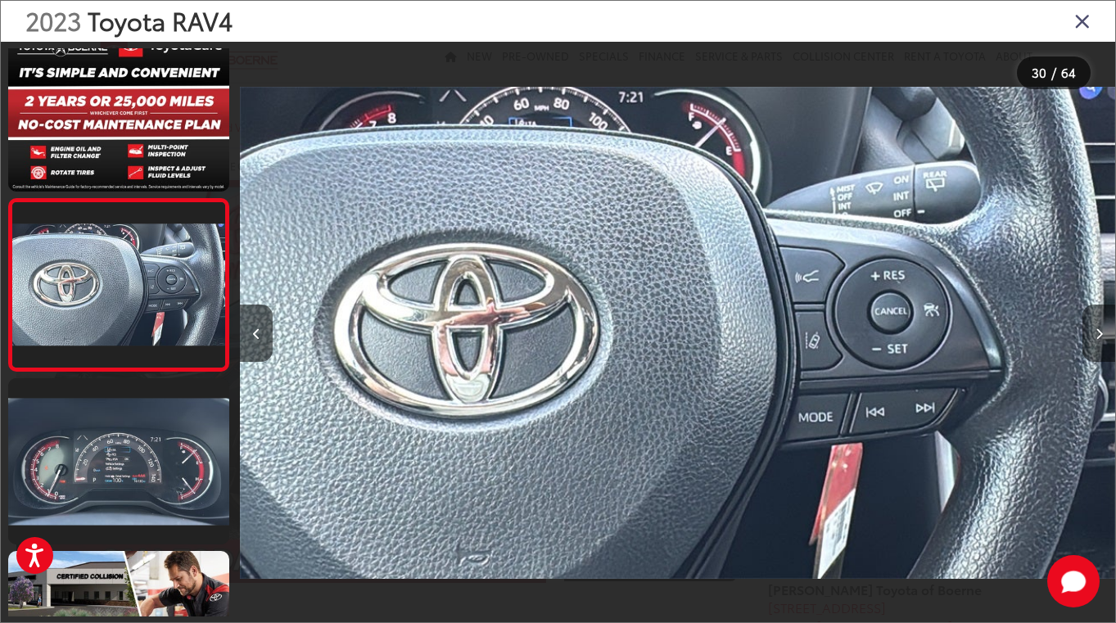
click at [1103, 323] on button "Next image" at bounding box center [1098, 332] width 33 height 57
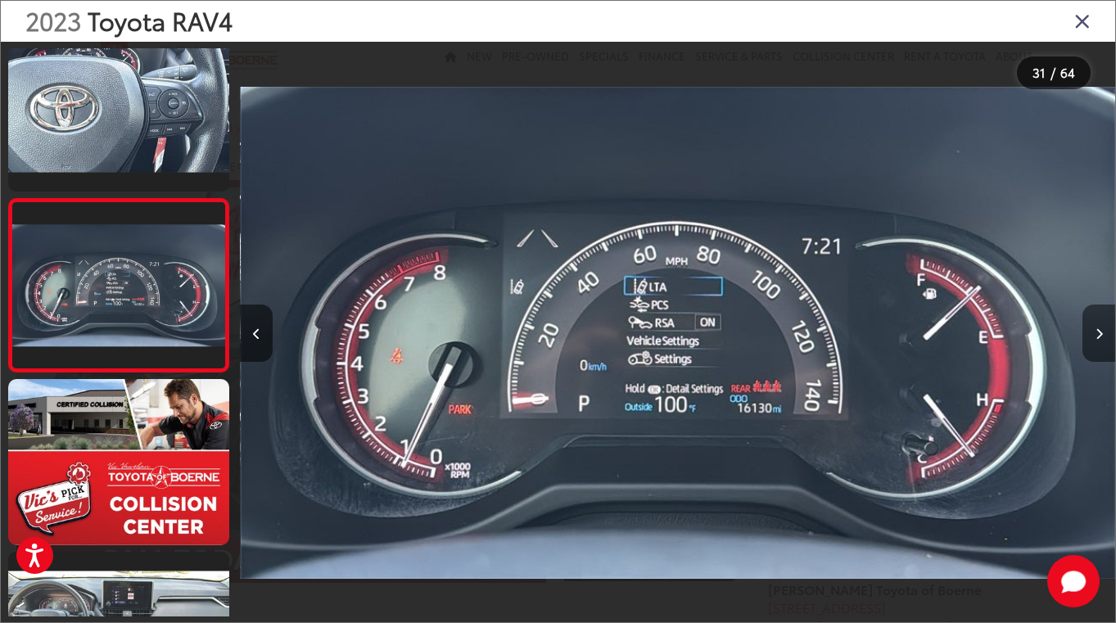
click at [1103, 323] on button "Next image" at bounding box center [1098, 332] width 33 height 57
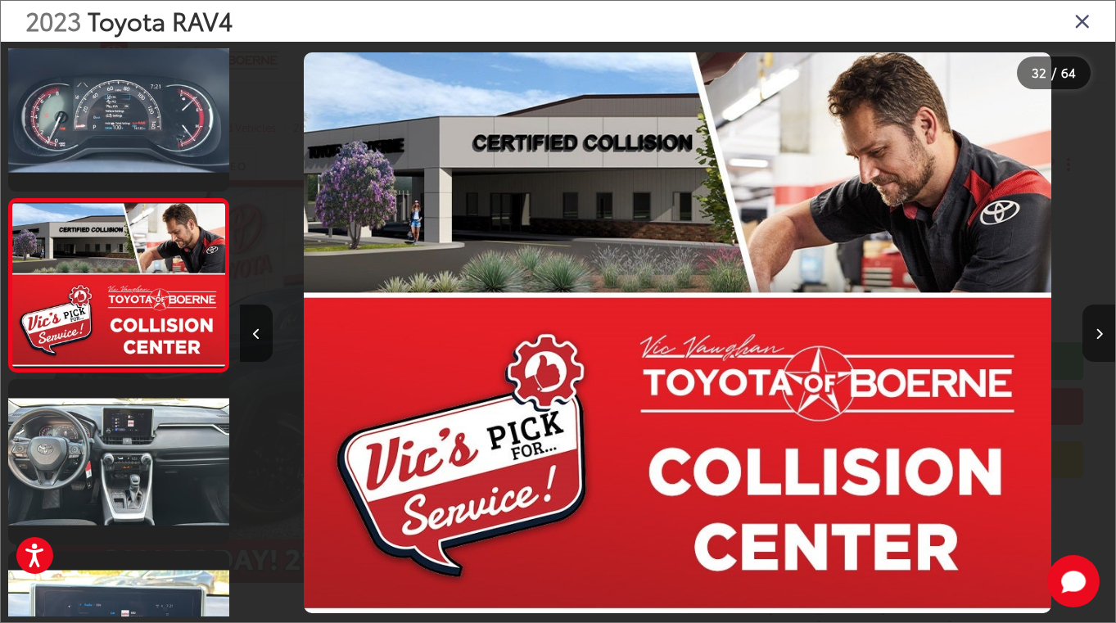
click at [1103, 323] on button "Next image" at bounding box center [1098, 332] width 33 height 57
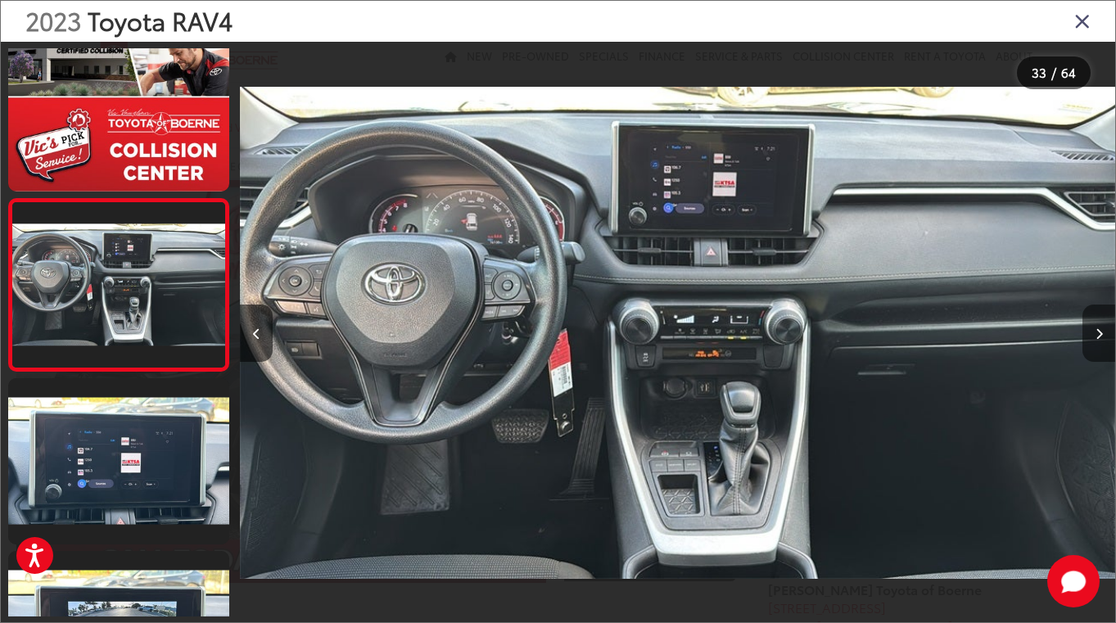
click at [1103, 323] on button "Next image" at bounding box center [1098, 332] width 33 height 57
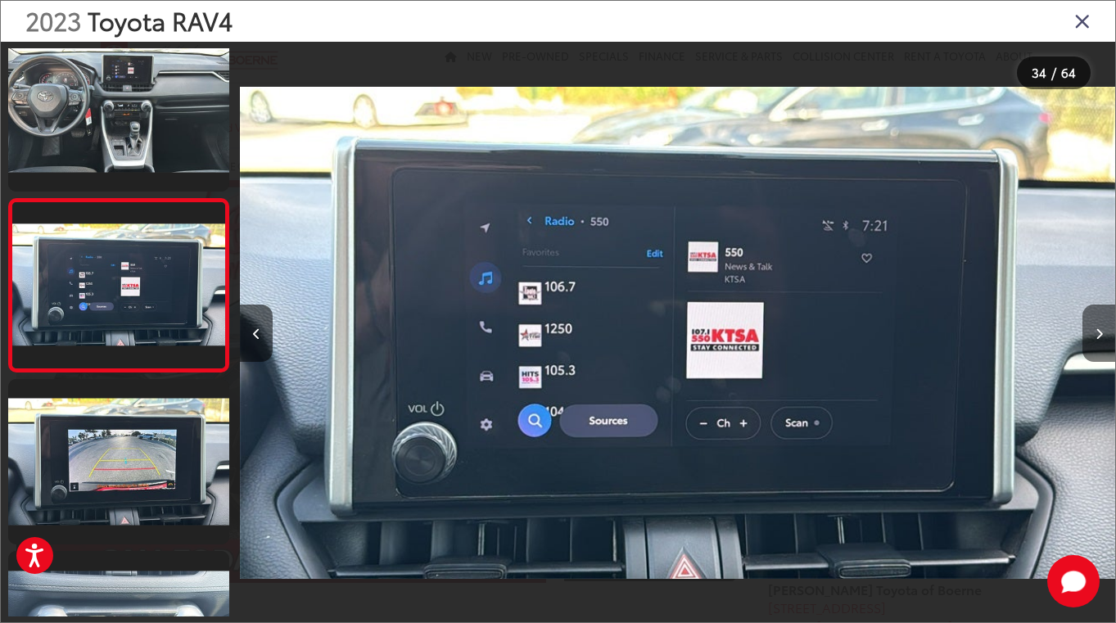
click at [1103, 323] on button "Next image" at bounding box center [1098, 332] width 33 height 57
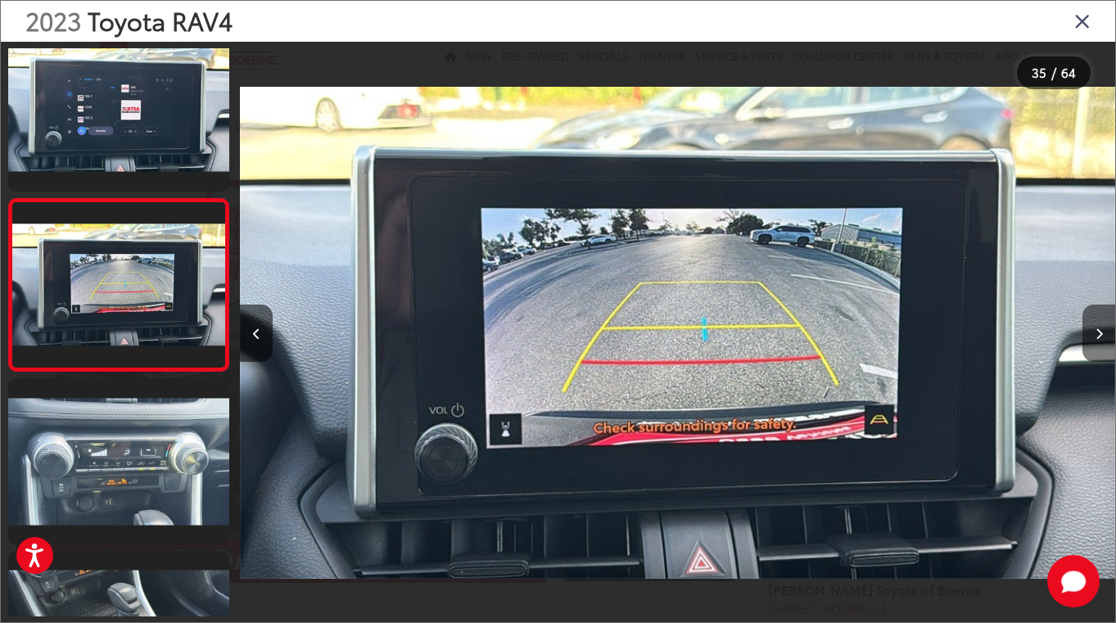
click at [1103, 323] on button "Next image" at bounding box center [1098, 332] width 33 height 57
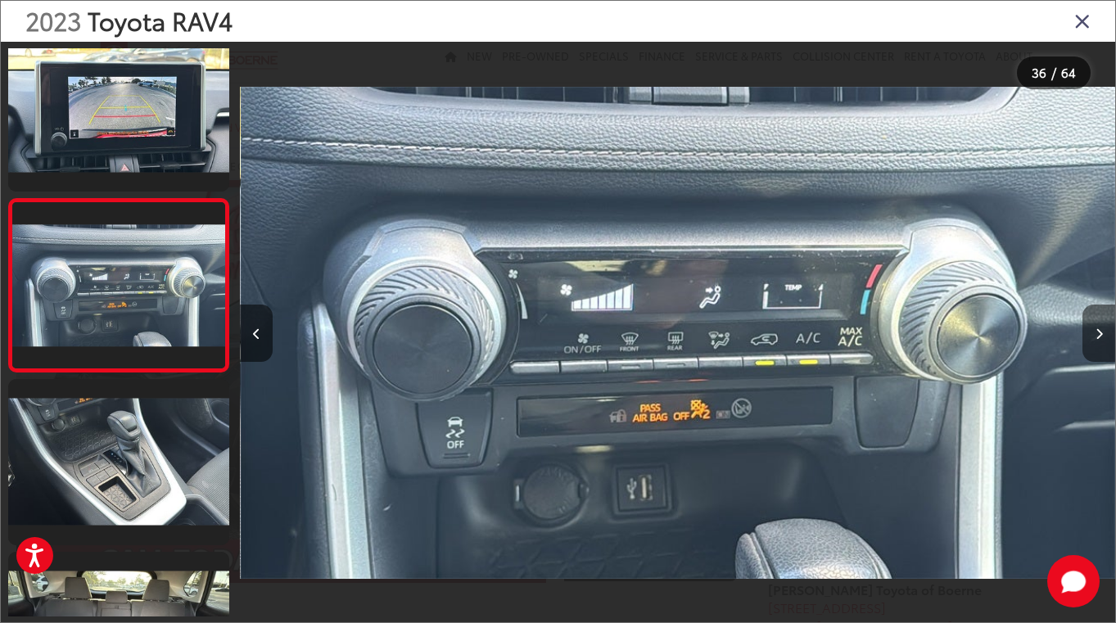
click at [1103, 323] on button "Next image" at bounding box center [1098, 332] width 33 height 57
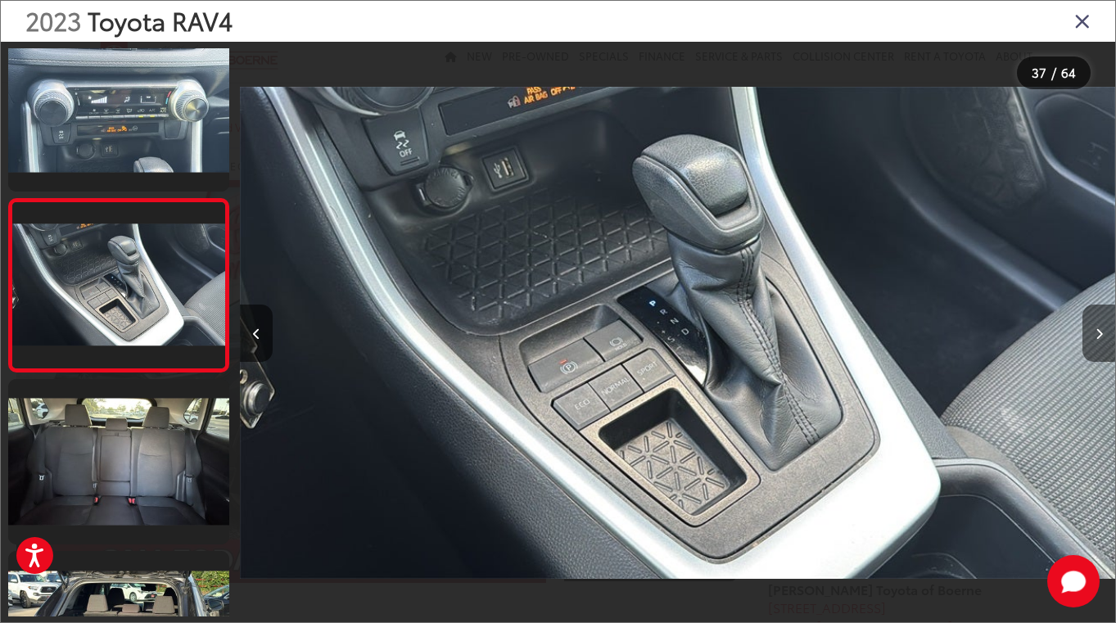
click at [1103, 323] on button "Next image" at bounding box center [1098, 332] width 33 height 57
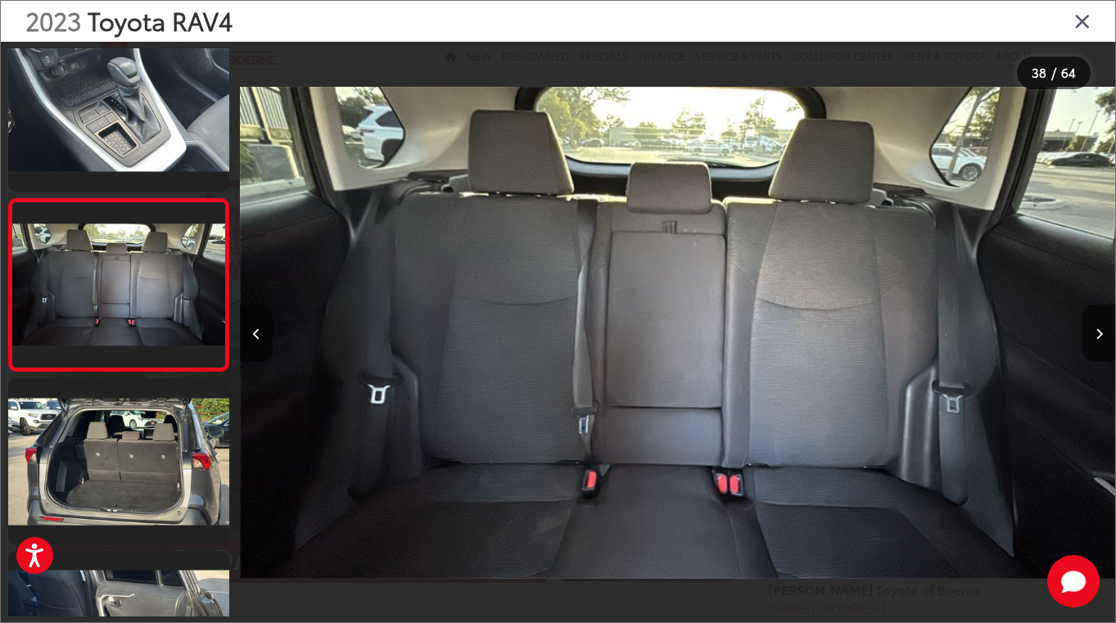
click at [1103, 323] on button "Next image" at bounding box center [1098, 332] width 33 height 57
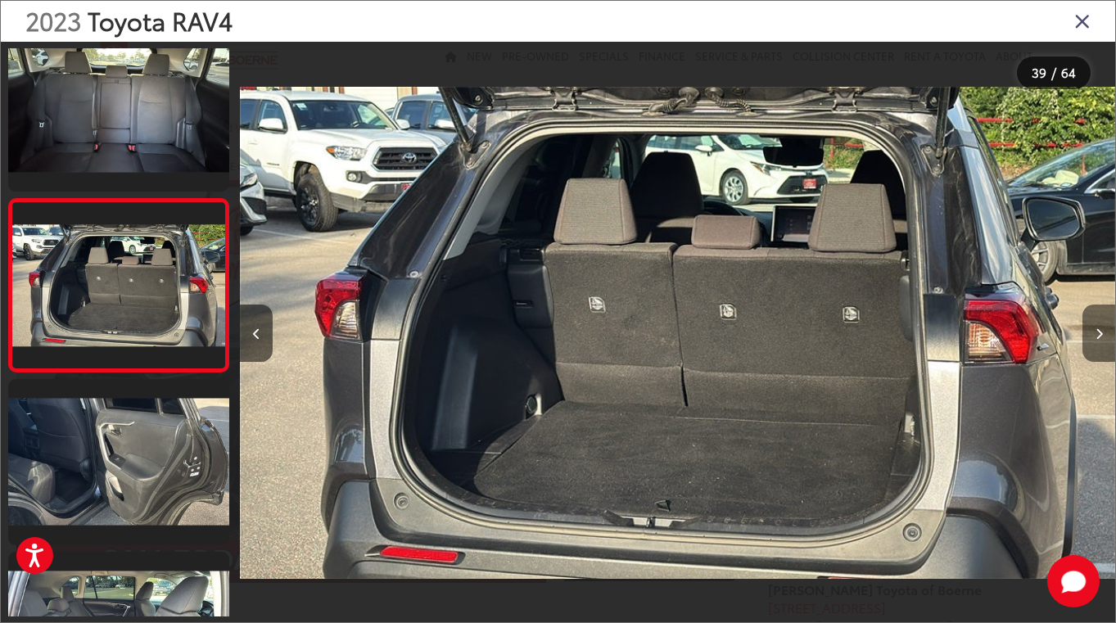
click at [1103, 323] on button "Next image" at bounding box center [1098, 332] width 33 height 57
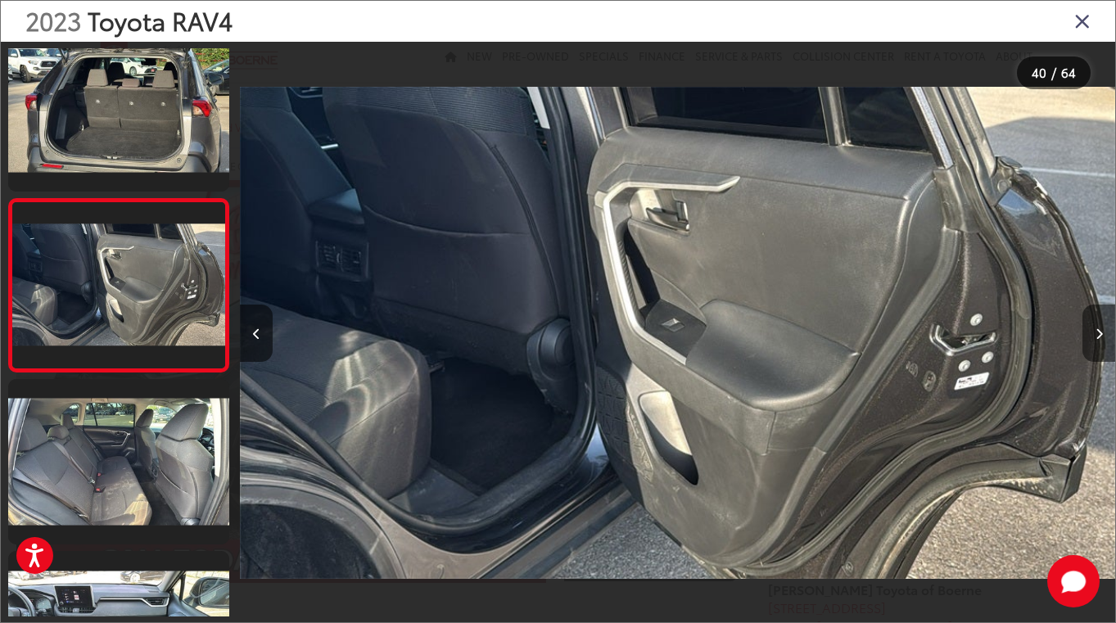
click at [1103, 323] on button "Next image" at bounding box center [1098, 332] width 33 height 57
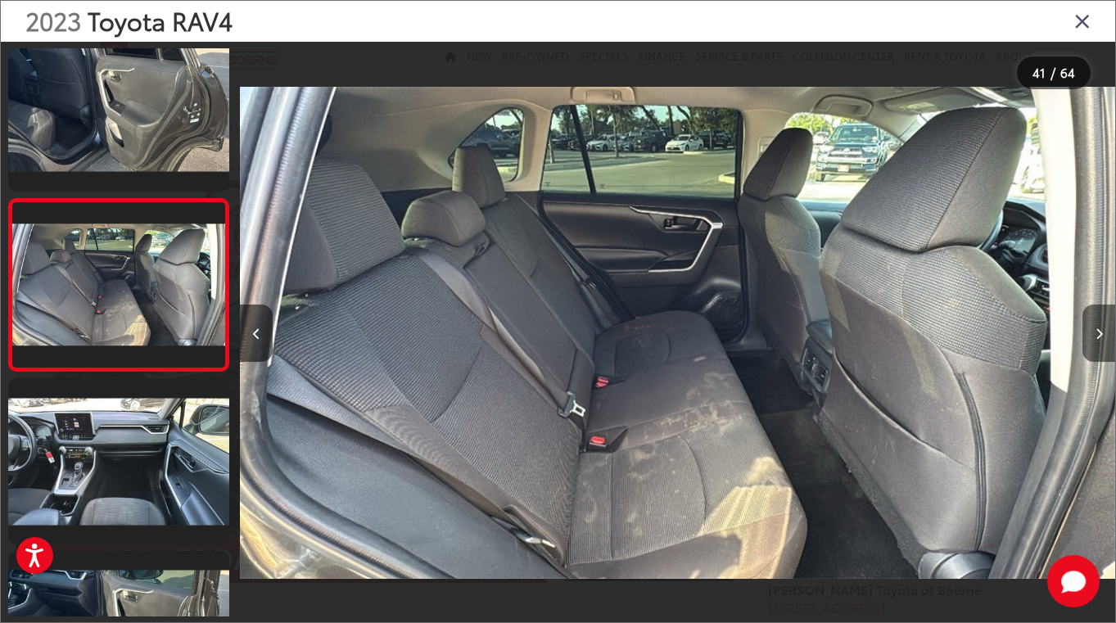
click at [1103, 323] on button "Next image" at bounding box center [1098, 332] width 33 height 57
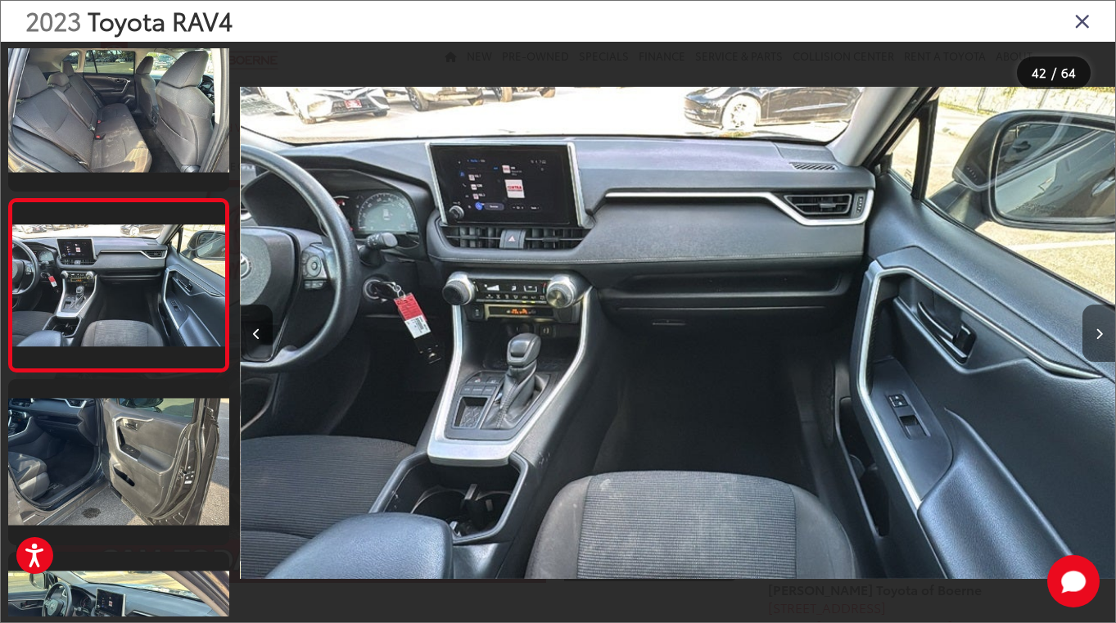
click at [1103, 323] on button "Next image" at bounding box center [1098, 332] width 33 height 57
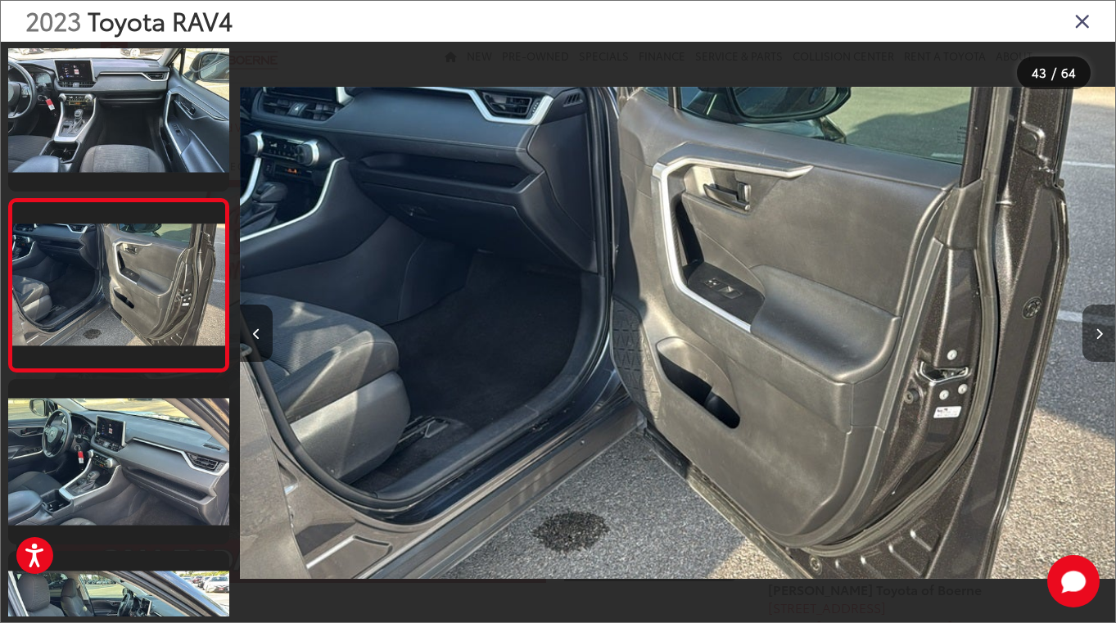
click at [1103, 323] on button "Next image" at bounding box center [1098, 332] width 33 height 57
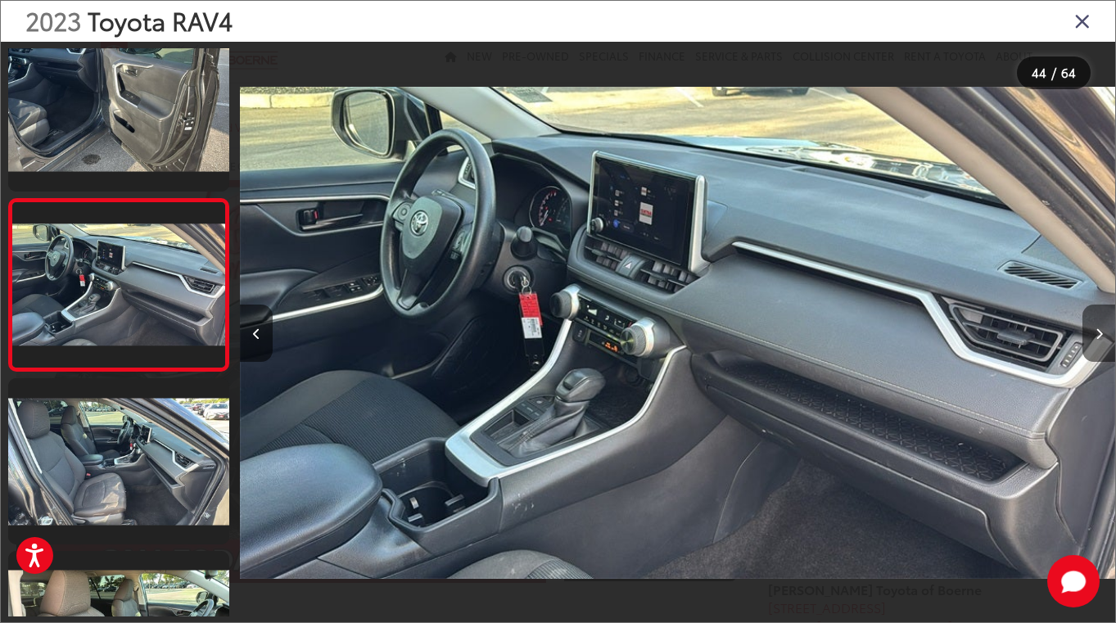
click at [1103, 323] on button "Next image" at bounding box center [1098, 332] width 33 height 57
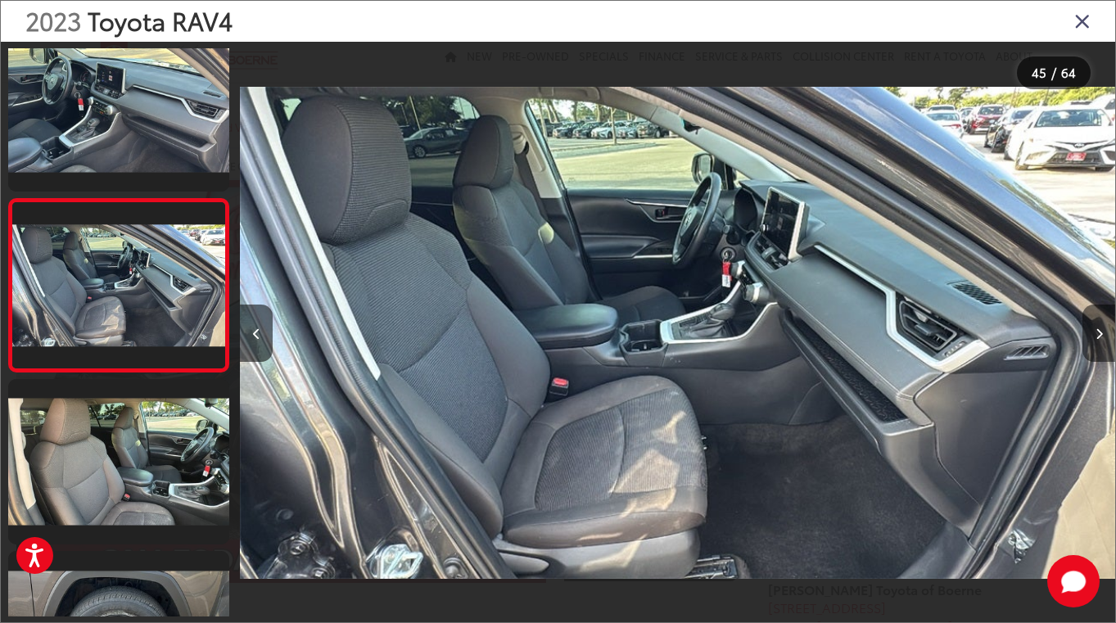
click at [1103, 323] on button "Next image" at bounding box center [1098, 332] width 33 height 57
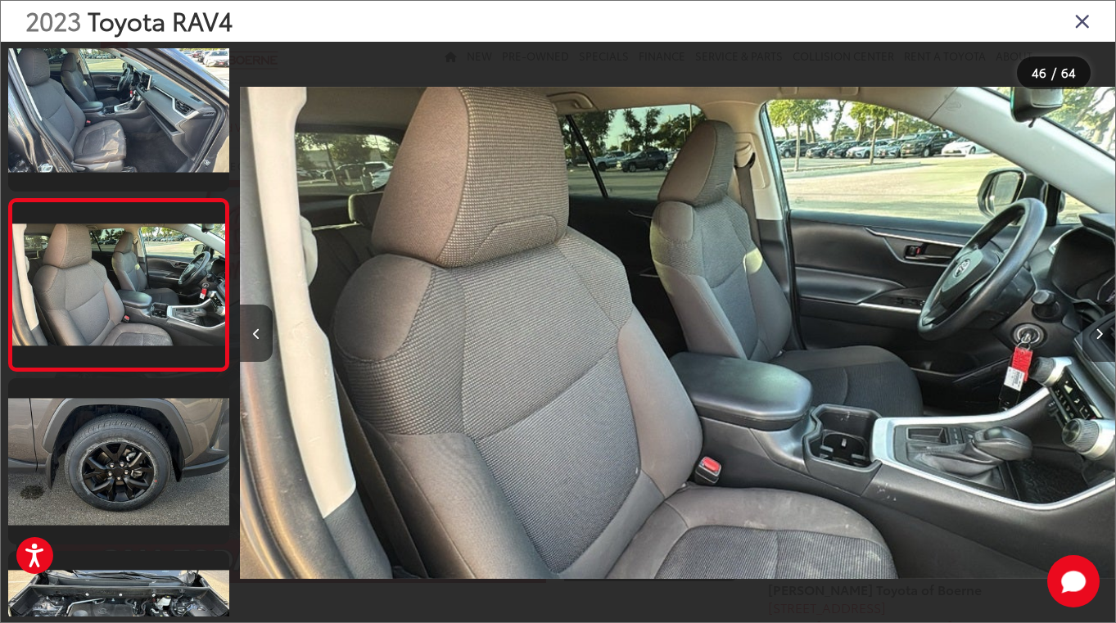
click at [1103, 323] on button "Next image" at bounding box center [1098, 332] width 33 height 57
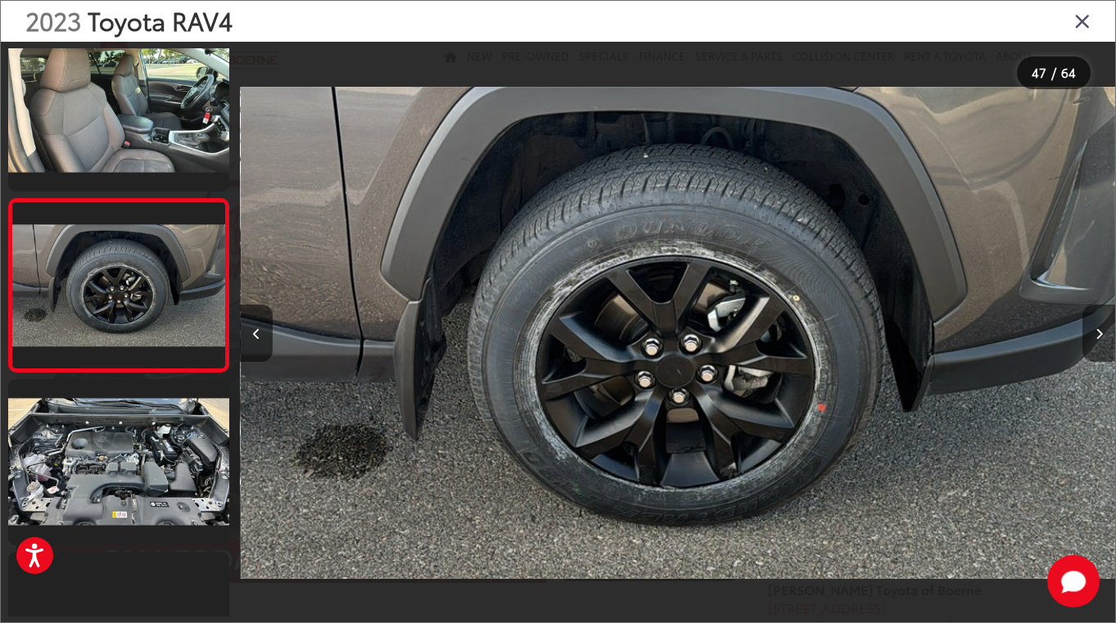
click at [1103, 323] on button "Next image" at bounding box center [1098, 332] width 33 height 57
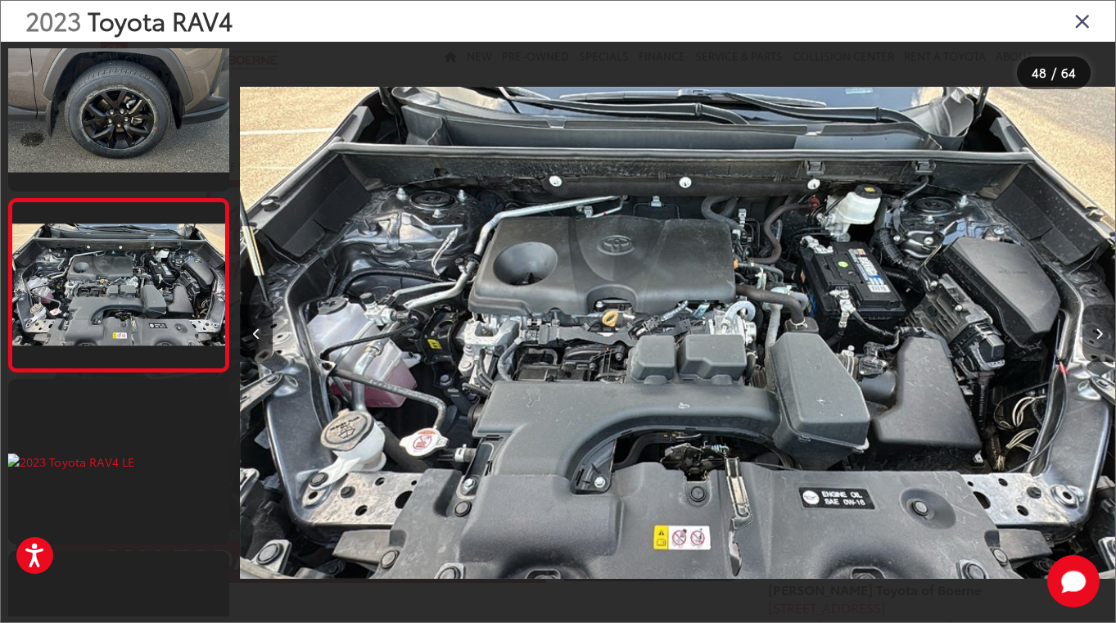
click at [1103, 323] on button "Next image" at bounding box center [1098, 332] width 33 height 57
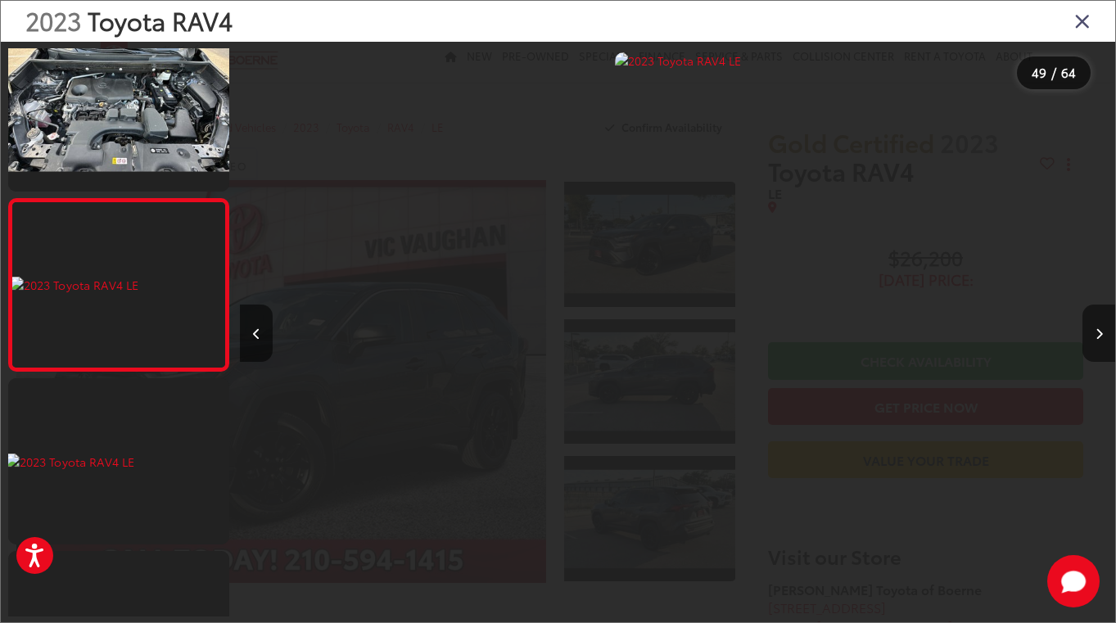
click at [1103, 323] on button "Next image" at bounding box center [1098, 332] width 33 height 57
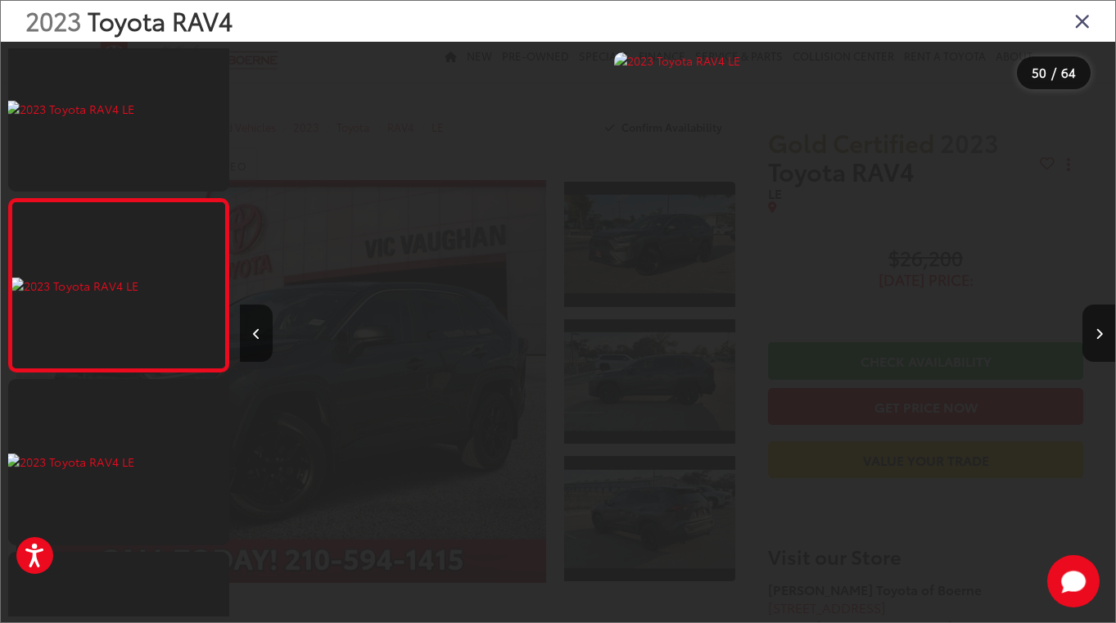
click at [1078, 28] on icon "Close gallery" at bounding box center [1082, 20] width 16 height 21
